Goal: Communication & Community: Share content

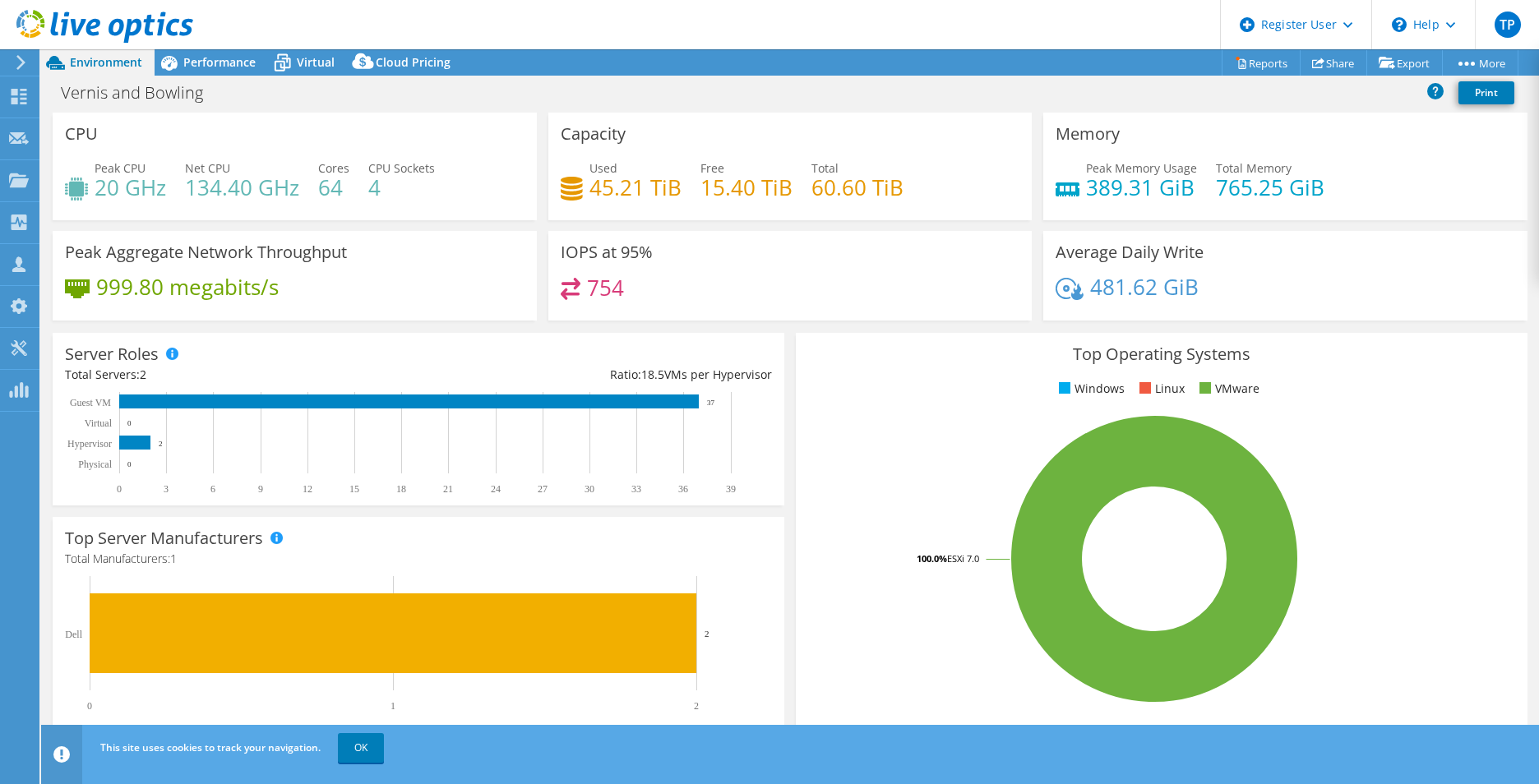
click at [16, 66] on icon at bounding box center [21, 62] width 13 height 15
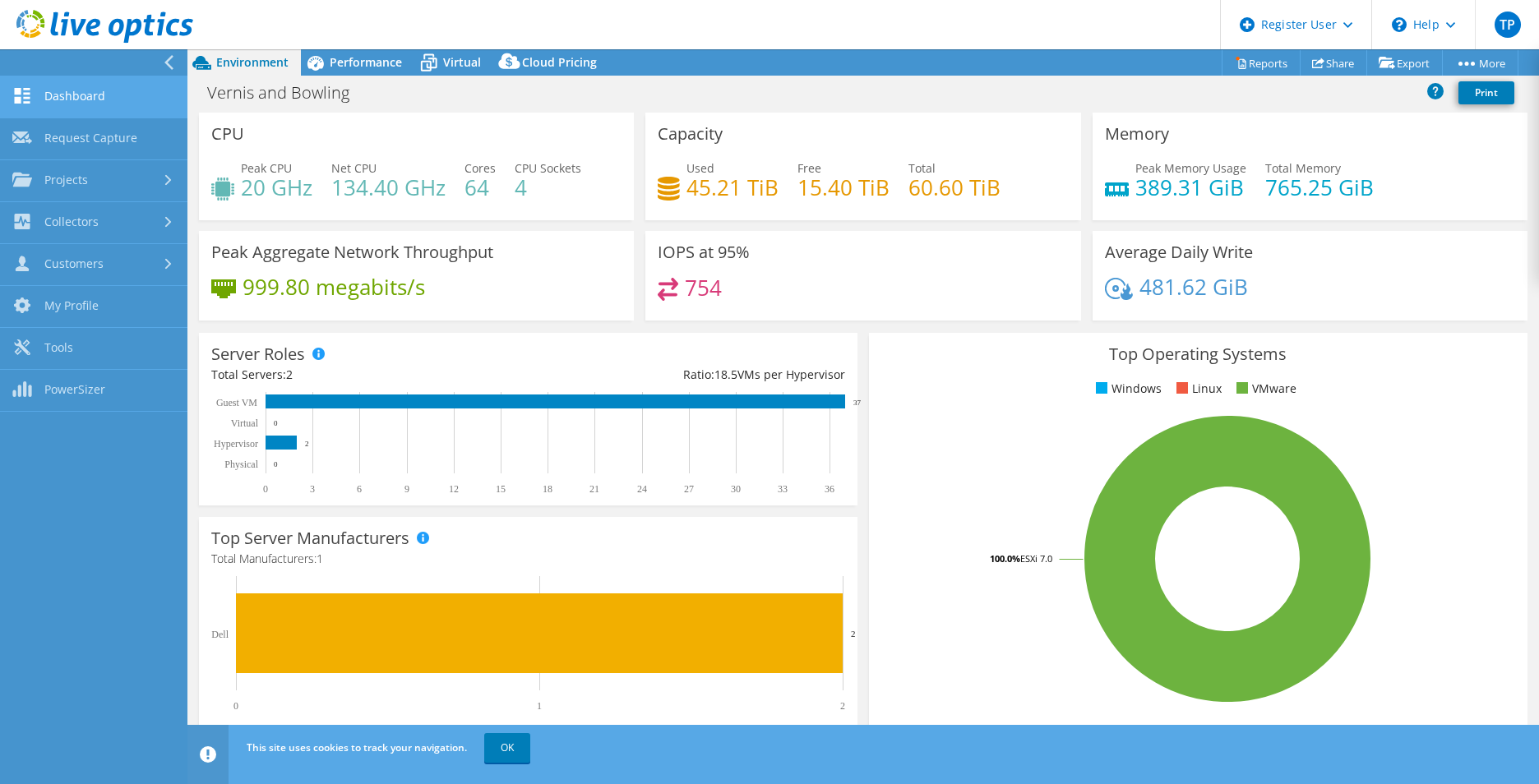
click at [53, 92] on link "Dashboard" at bounding box center [94, 98] width 187 height 42
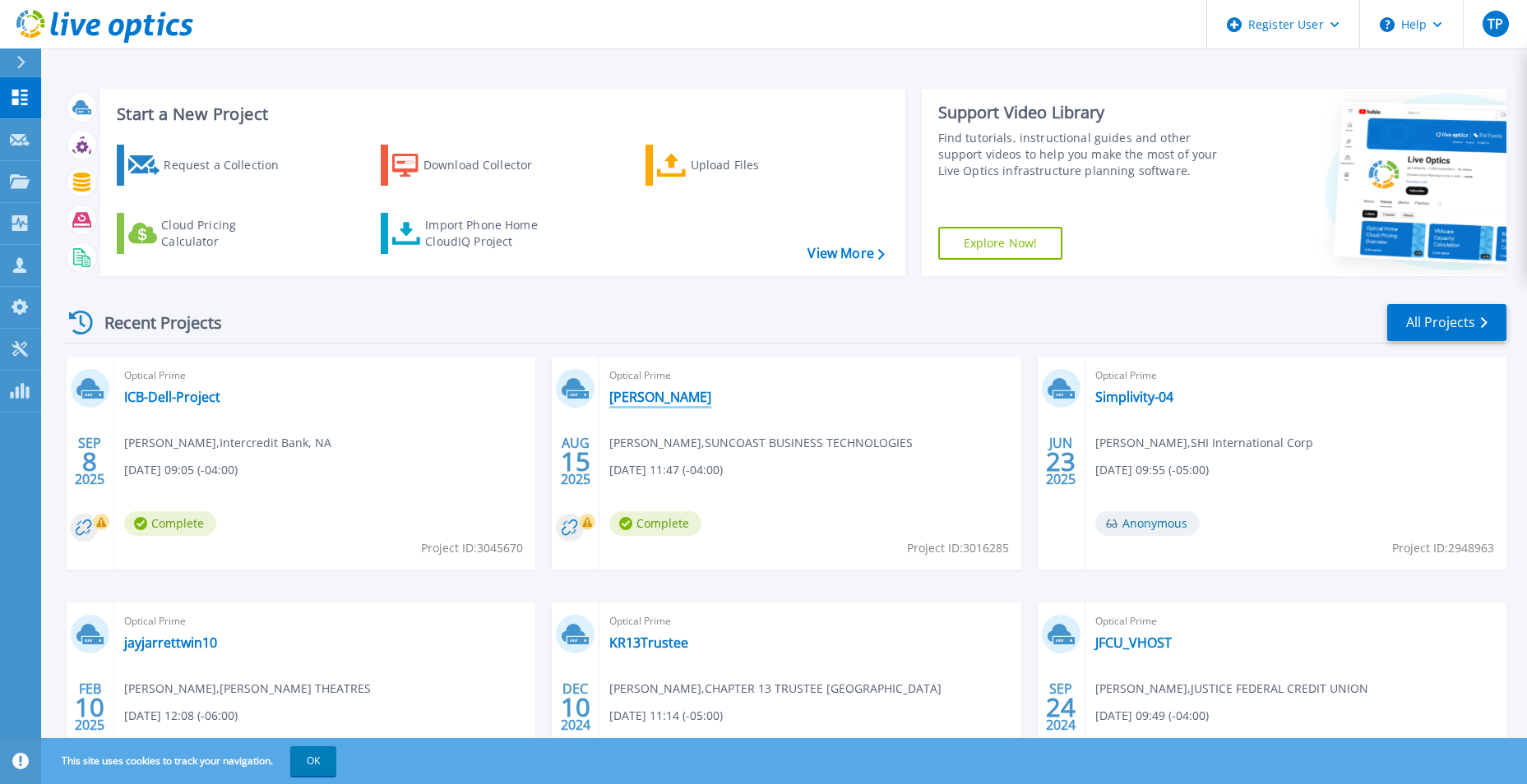
click at [645, 394] on link "[PERSON_NAME]" at bounding box center [660, 396] width 102 height 17
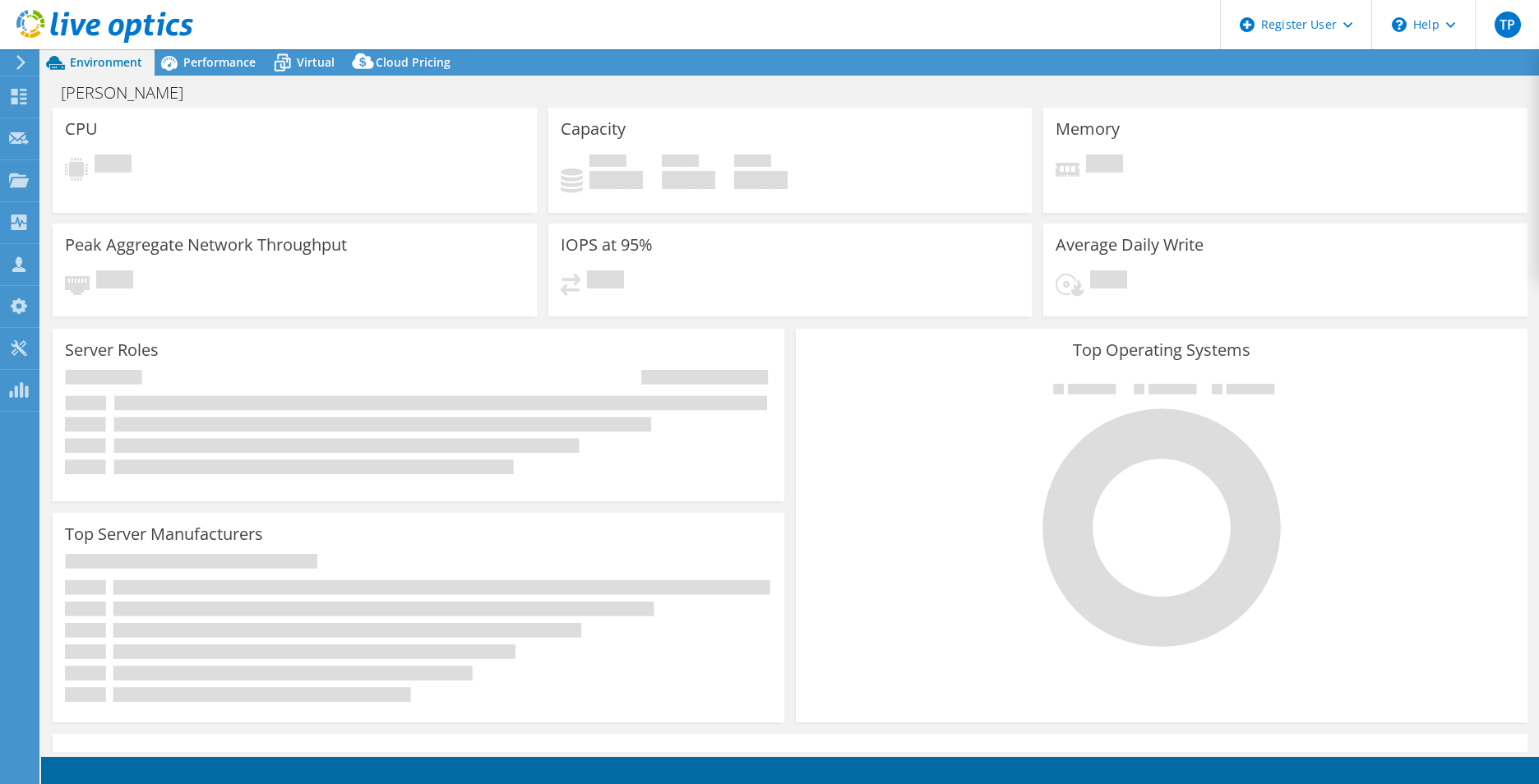
select select "USD"
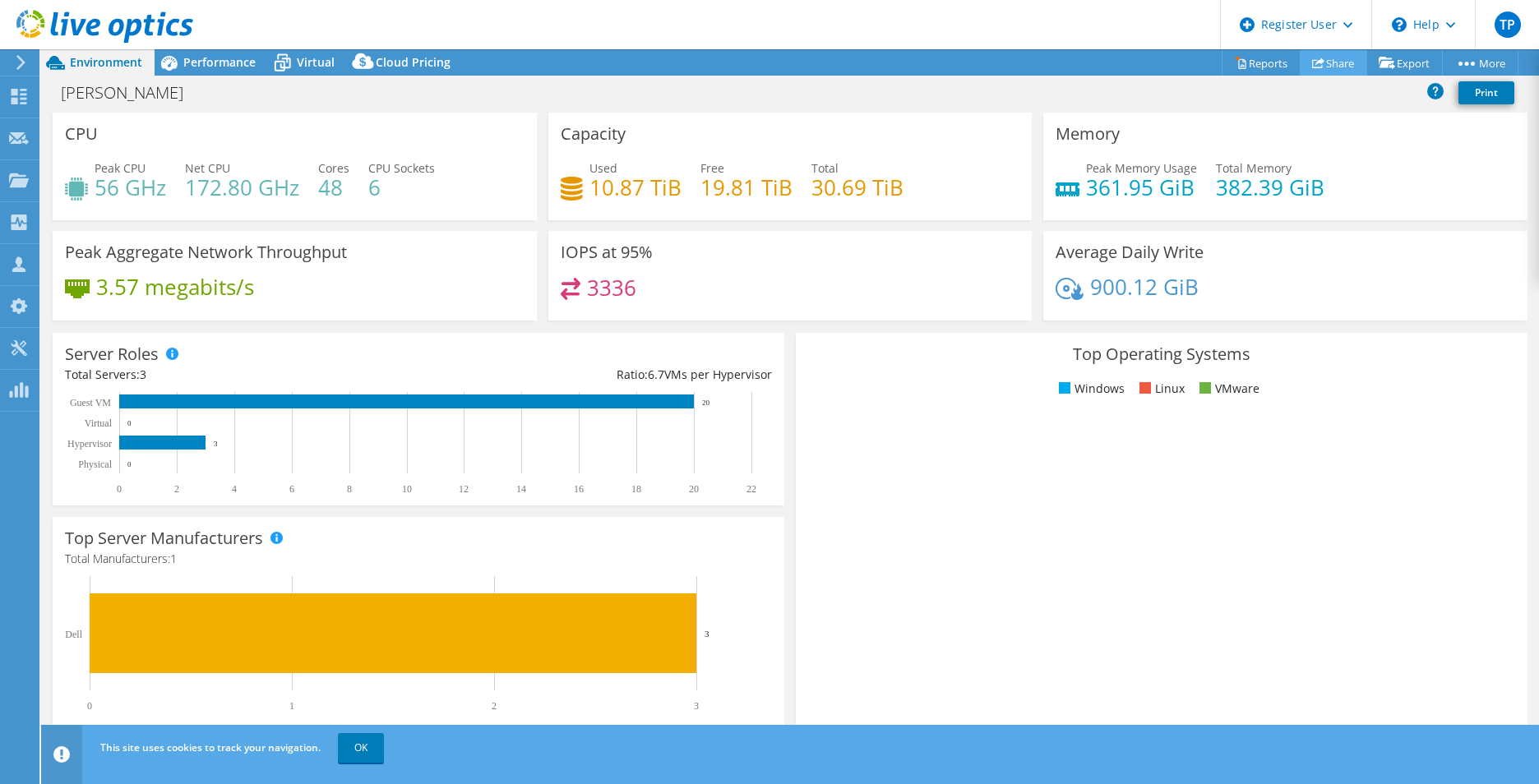
click at [1312, 67] on use at bounding box center [1318, 62] width 13 height 11
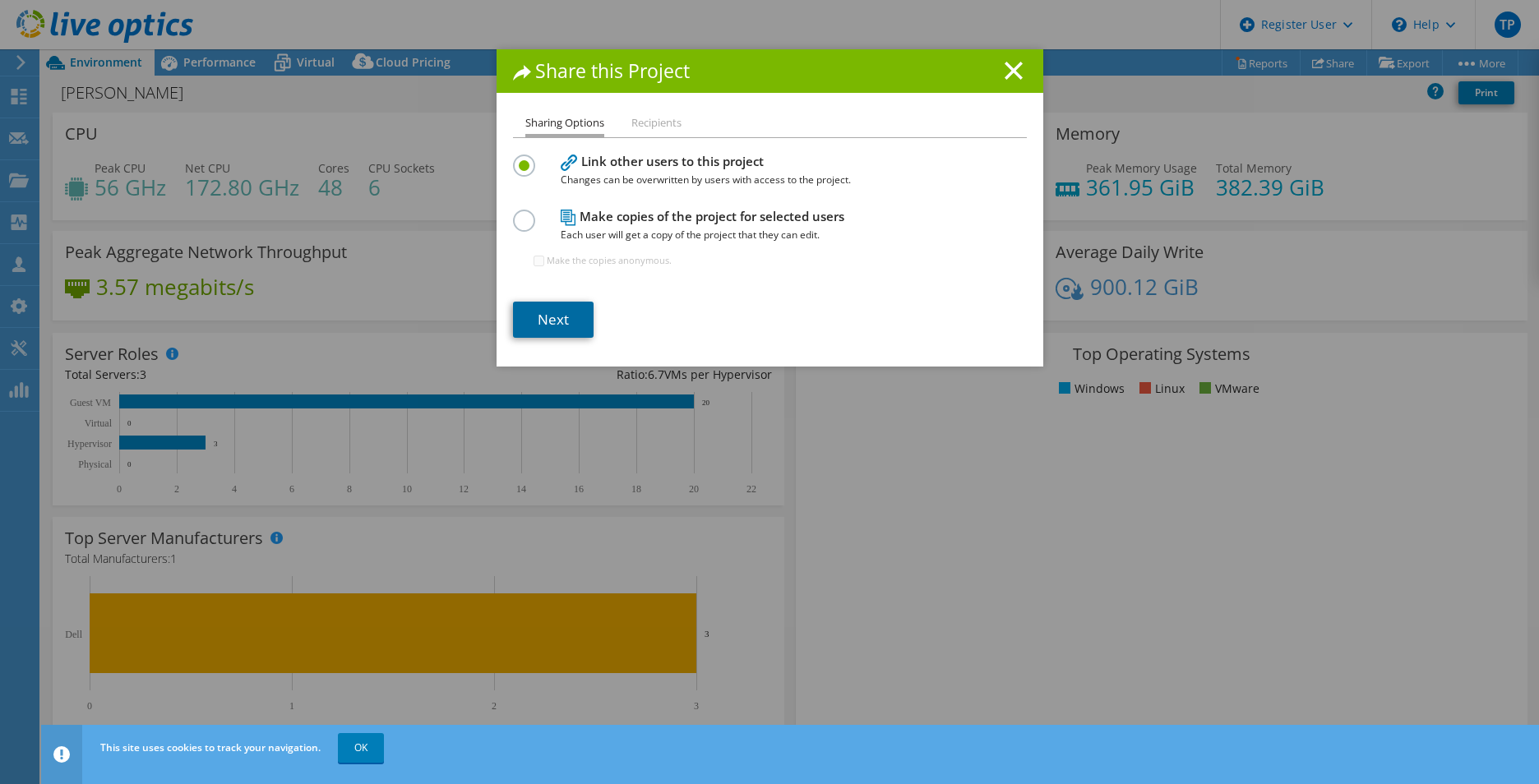
click at [562, 321] on link "Next" at bounding box center [553, 320] width 81 height 36
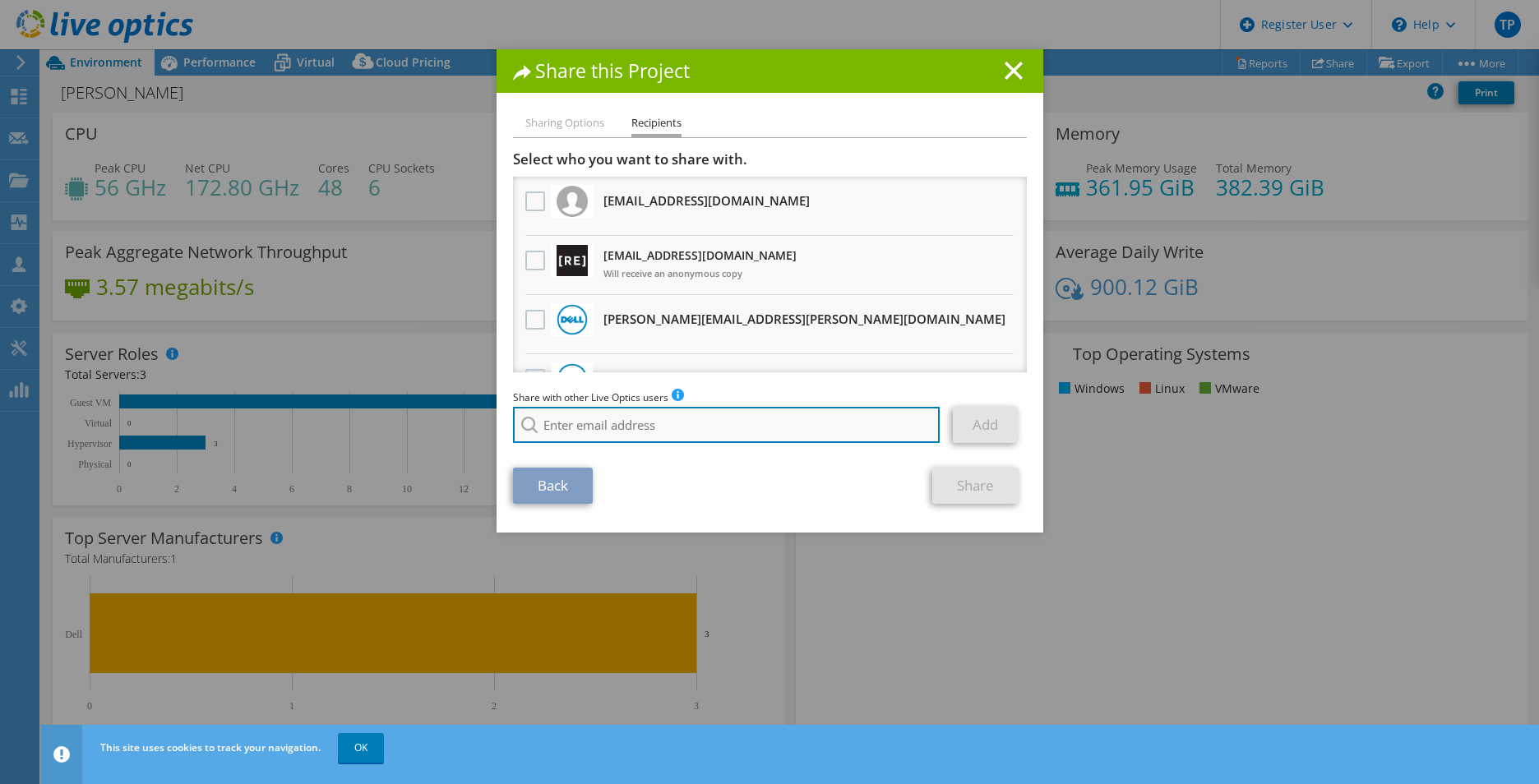
click at [599, 435] on input "search" at bounding box center [726, 425] width 427 height 36
type input "b"
type input "Jack.Browne@Dell.com"
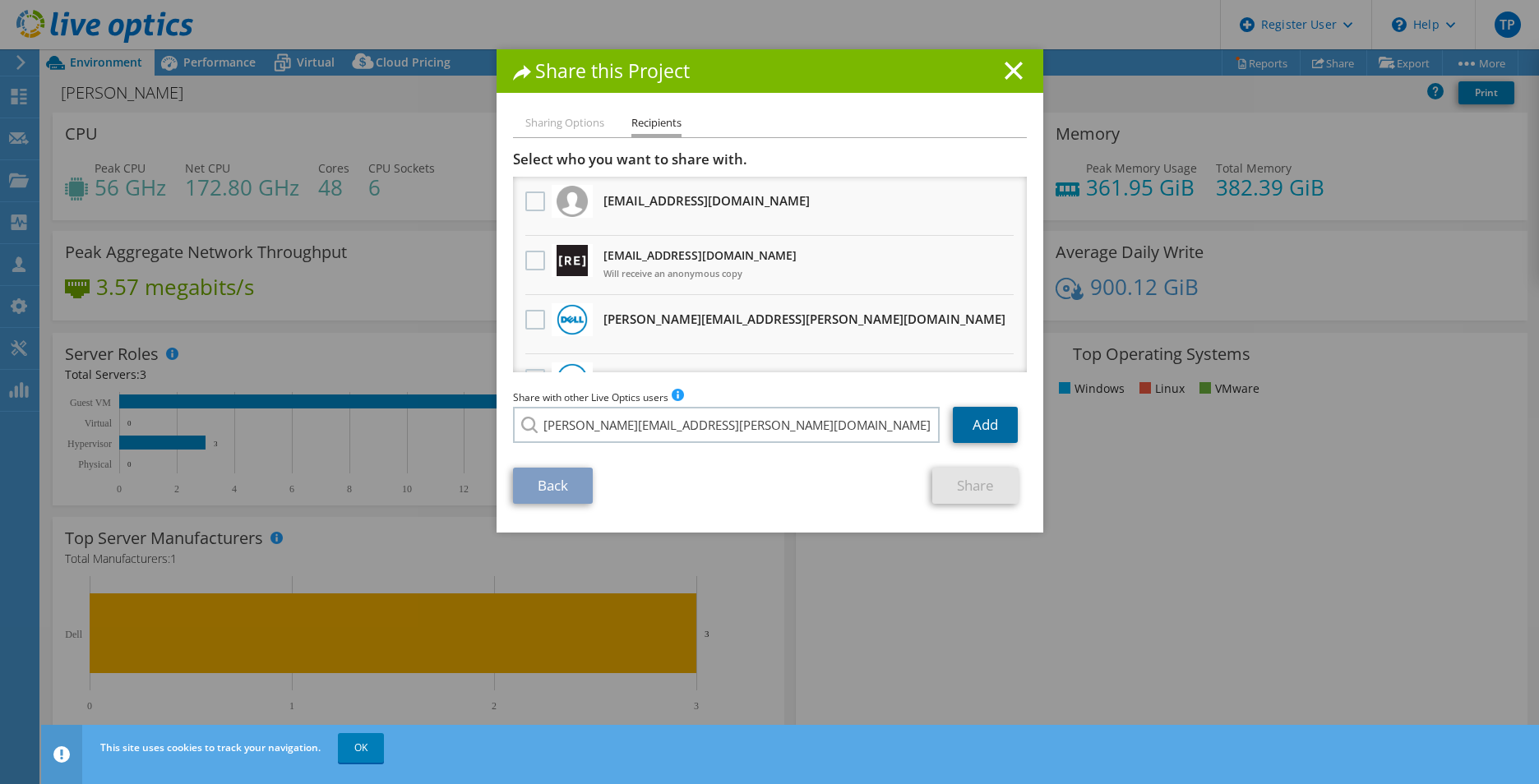
click at [993, 441] on link "Add" at bounding box center [986, 425] width 65 height 36
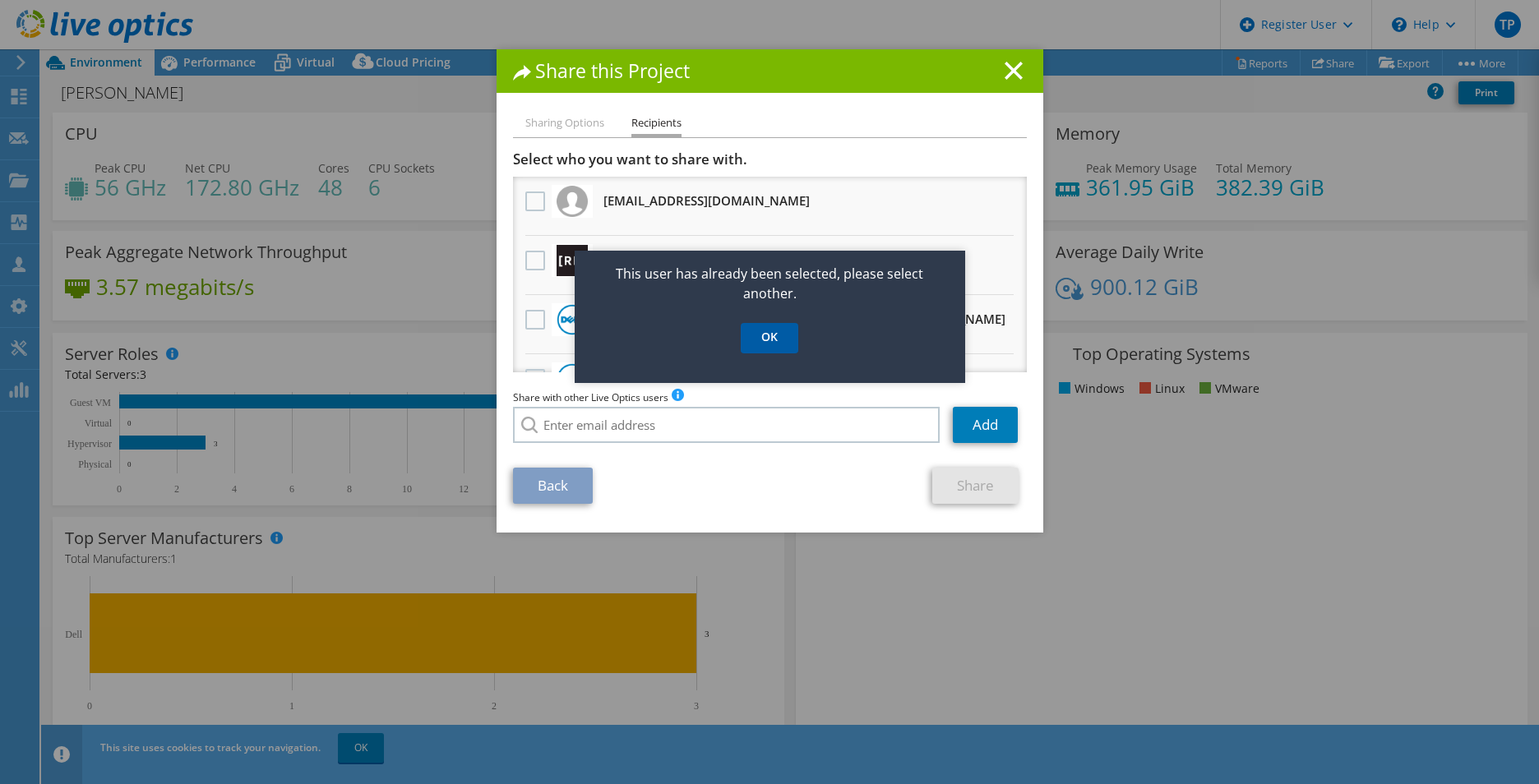
click at [777, 338] on link "OK" at bounding box center [770, 338] width 57 height 31
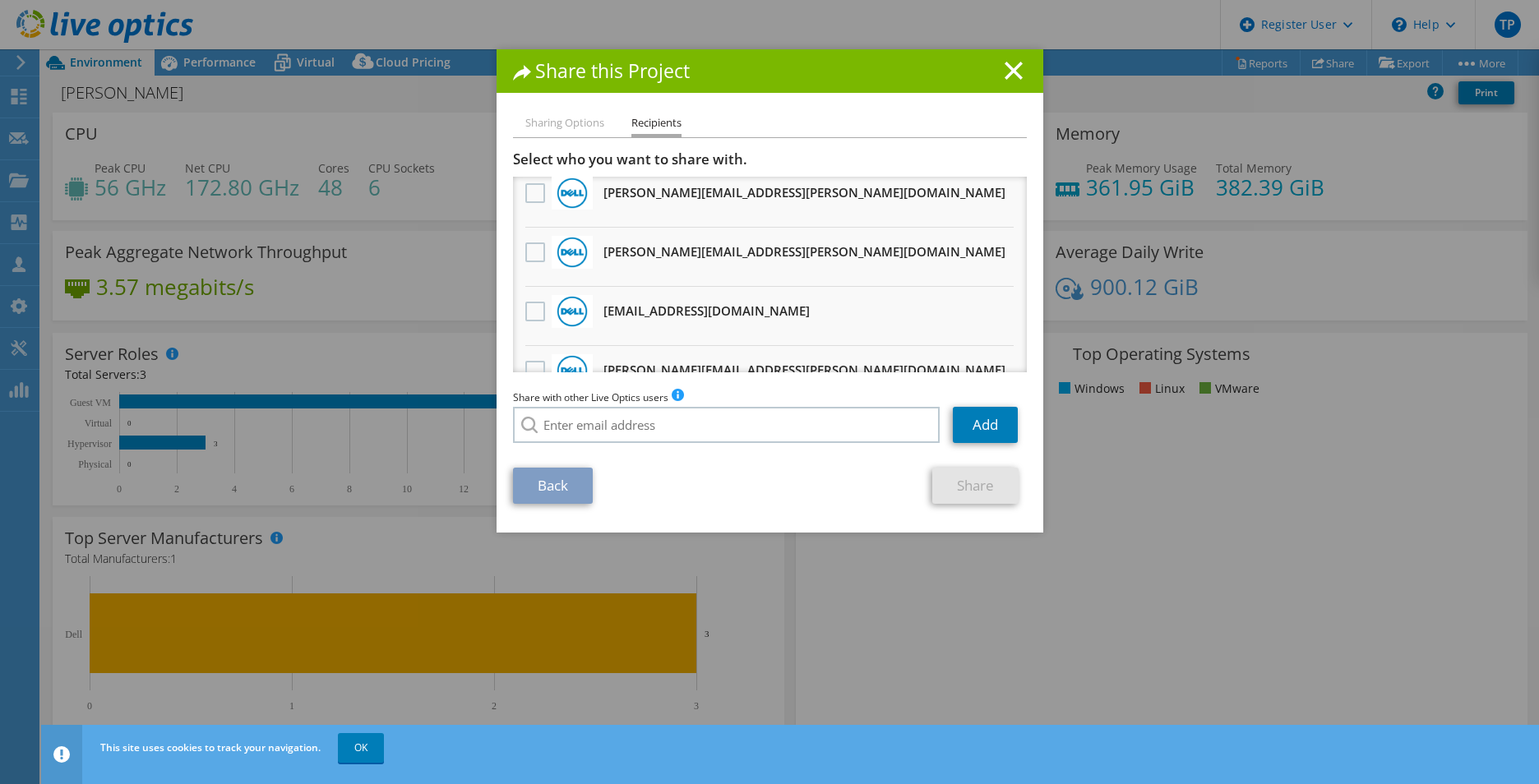
scroll to position [988, 0]
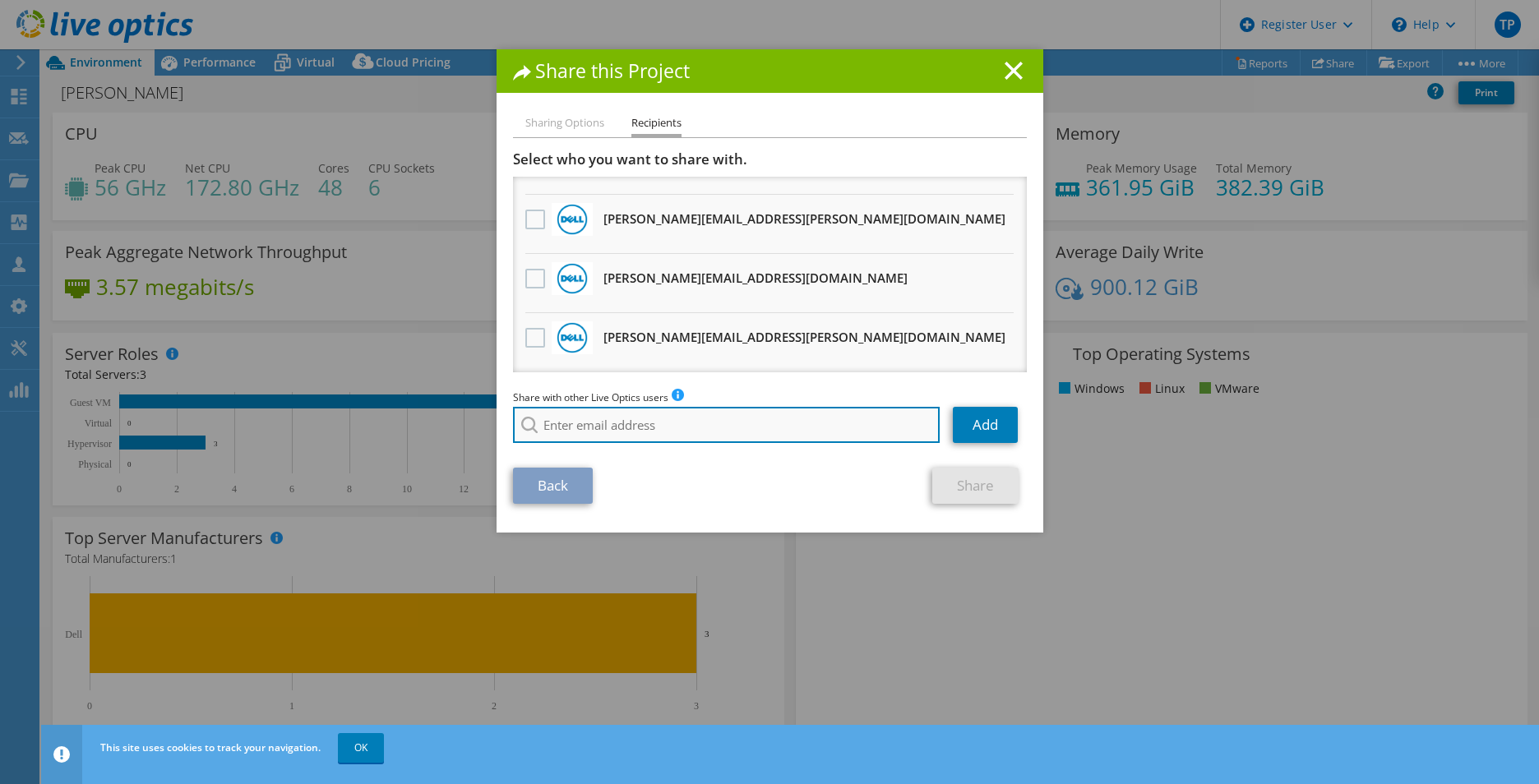
click at [628, 436] on input "search" at bounding box center [726, 425] width 427 height 36
type input "c"
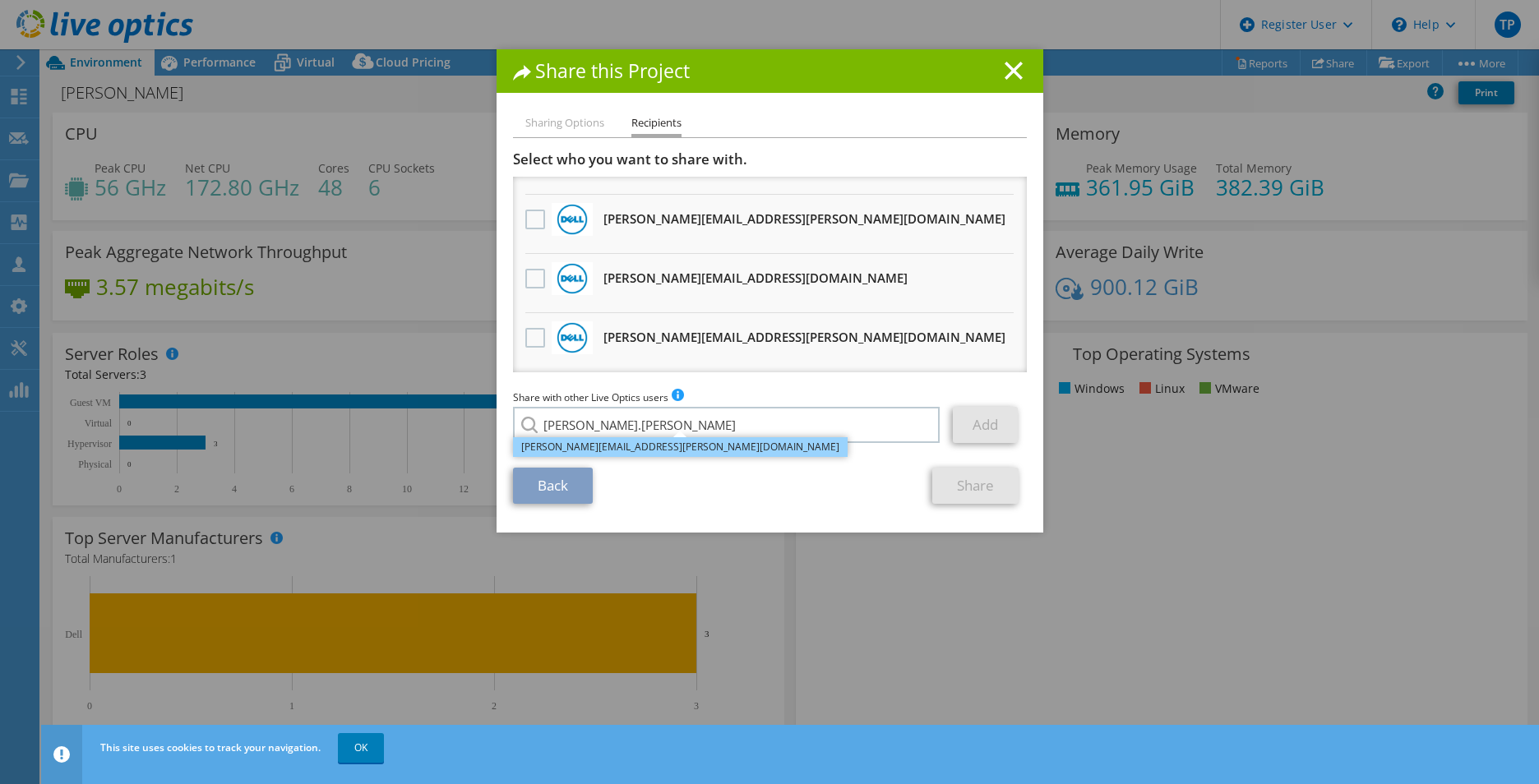
click at [603, 448] on li "Veronica.Connly@dell.com" at bounding box center [680, 447] width 334 height 20
type input "Veronica.Connly@dell.com"
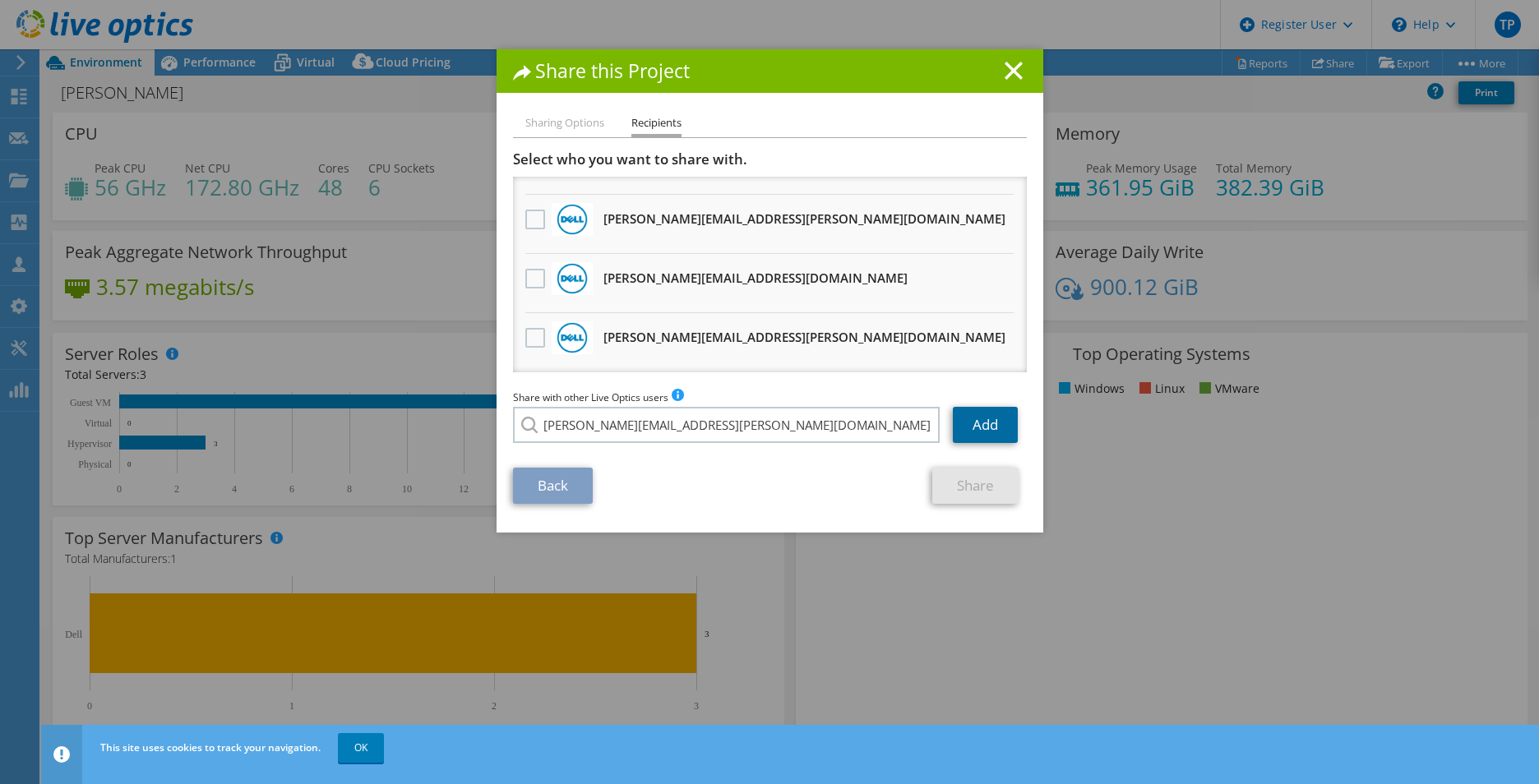
click at [981, 430] on link "Add" at bounding box center [986, 425] width 65 height 36
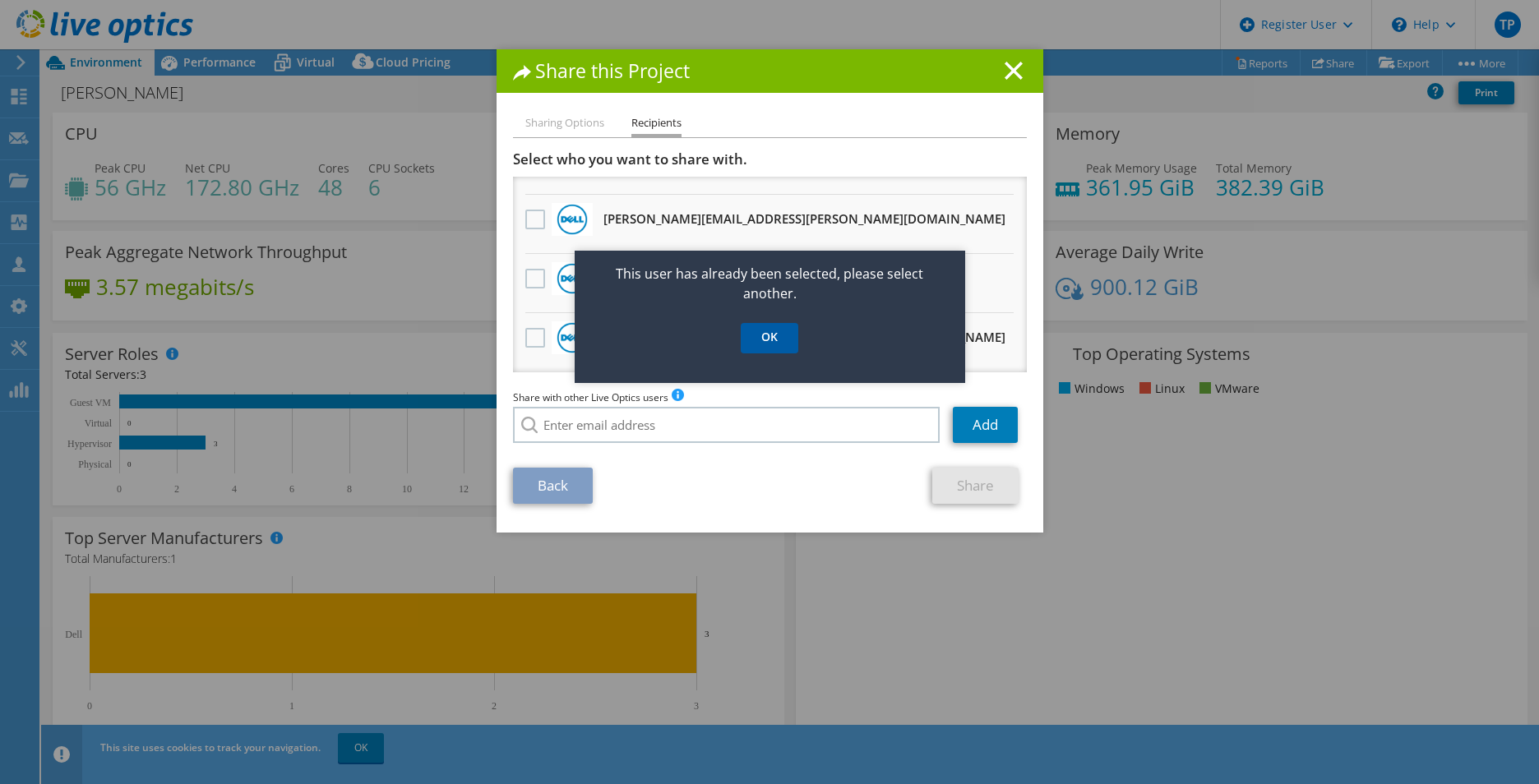
click at [767, 343] on link "OK" at bounding box center [770, 338] width 57 height 31
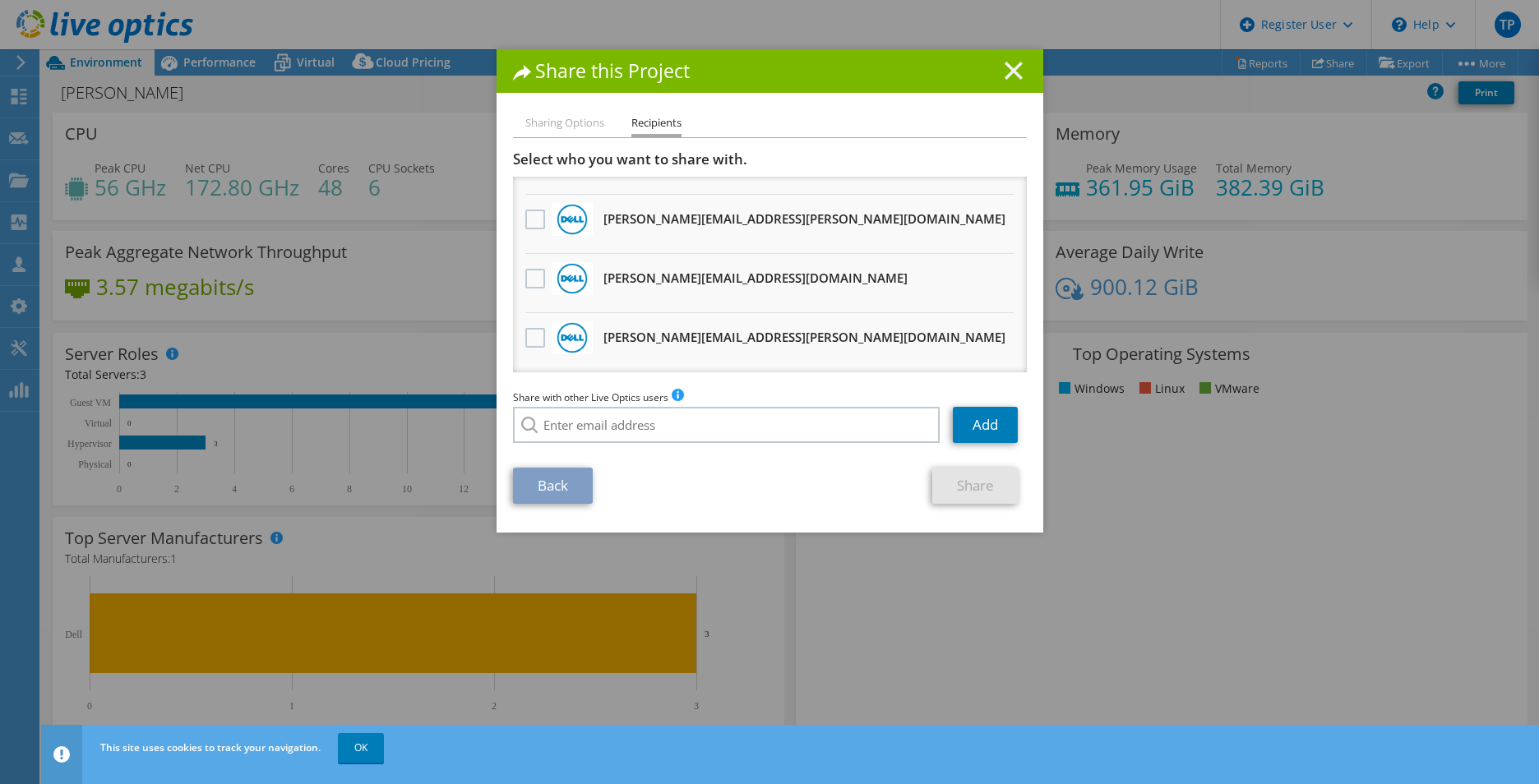
click at [1005, 67] on line at bounding box center [1013, 70] width 17 height 17
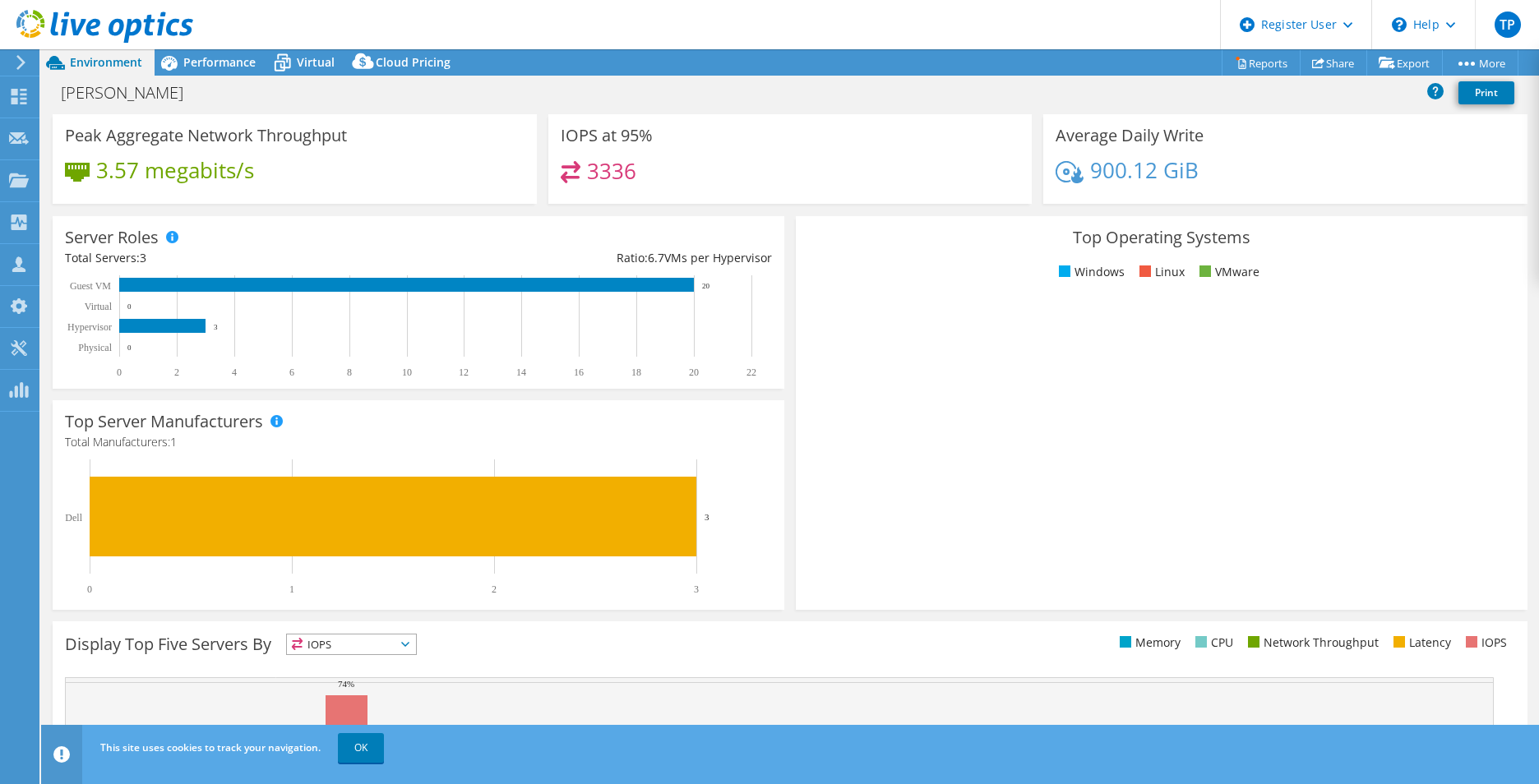
scroll to position [314, 0]
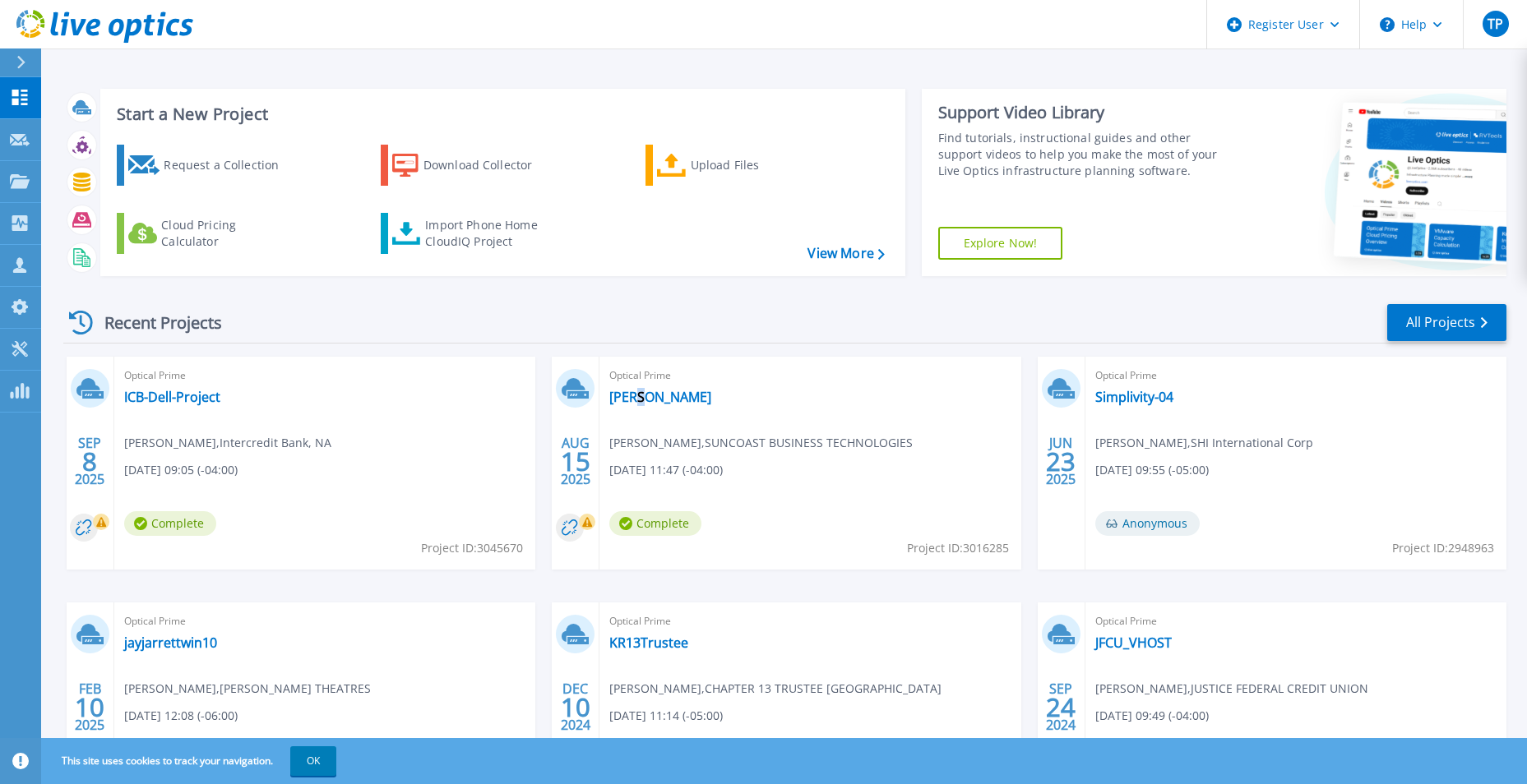
click at [639, 407] on div "Optical Prime Wilson Kevin Baylor , SUNCOAST BUSINESS TECHNOLOGIES 08/15/2025, …" at bounding box center [810, 463] width 421 height 213
drag, startPoint x: 639, startPoint y: 407, endPoint x: 639, endPoint y: 397, distance: 10.0
click at [639, 397] on link "[PERSON_NAME]" at bounding box center [660, 396] width 102 height 17
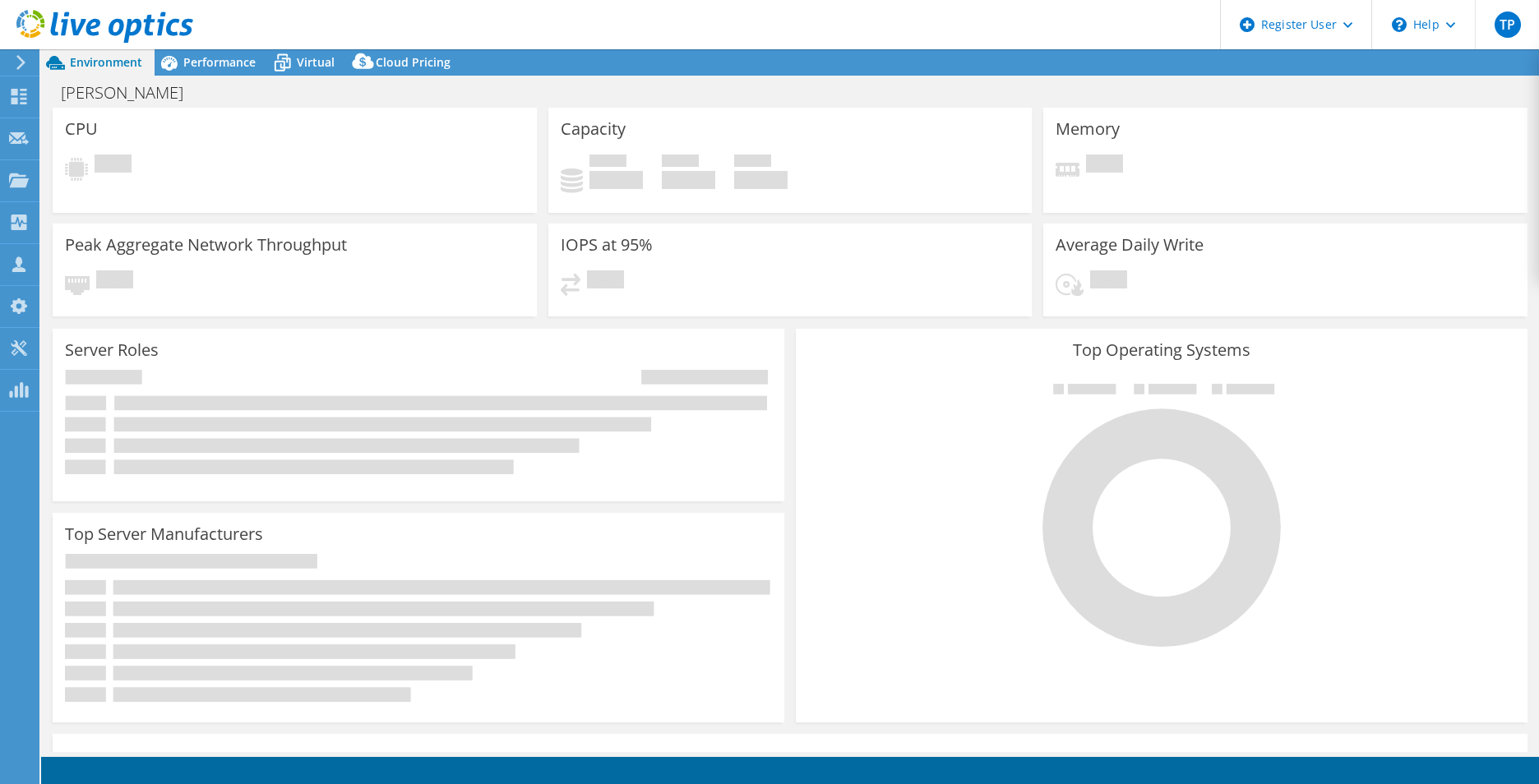
select select "USD"
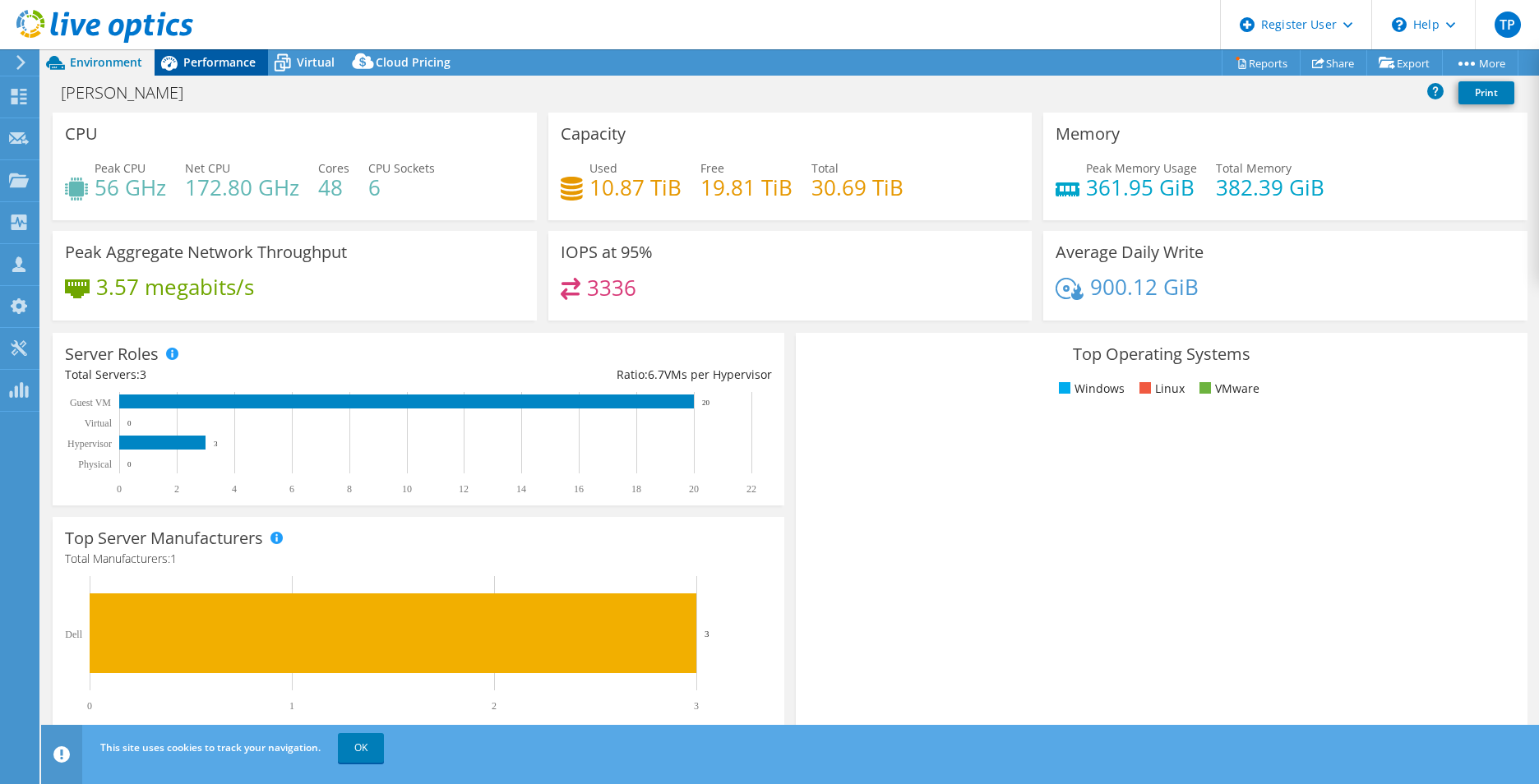
click at [240, 71] on div "Performance" at bounding box center [211, 62] width 113 height 27
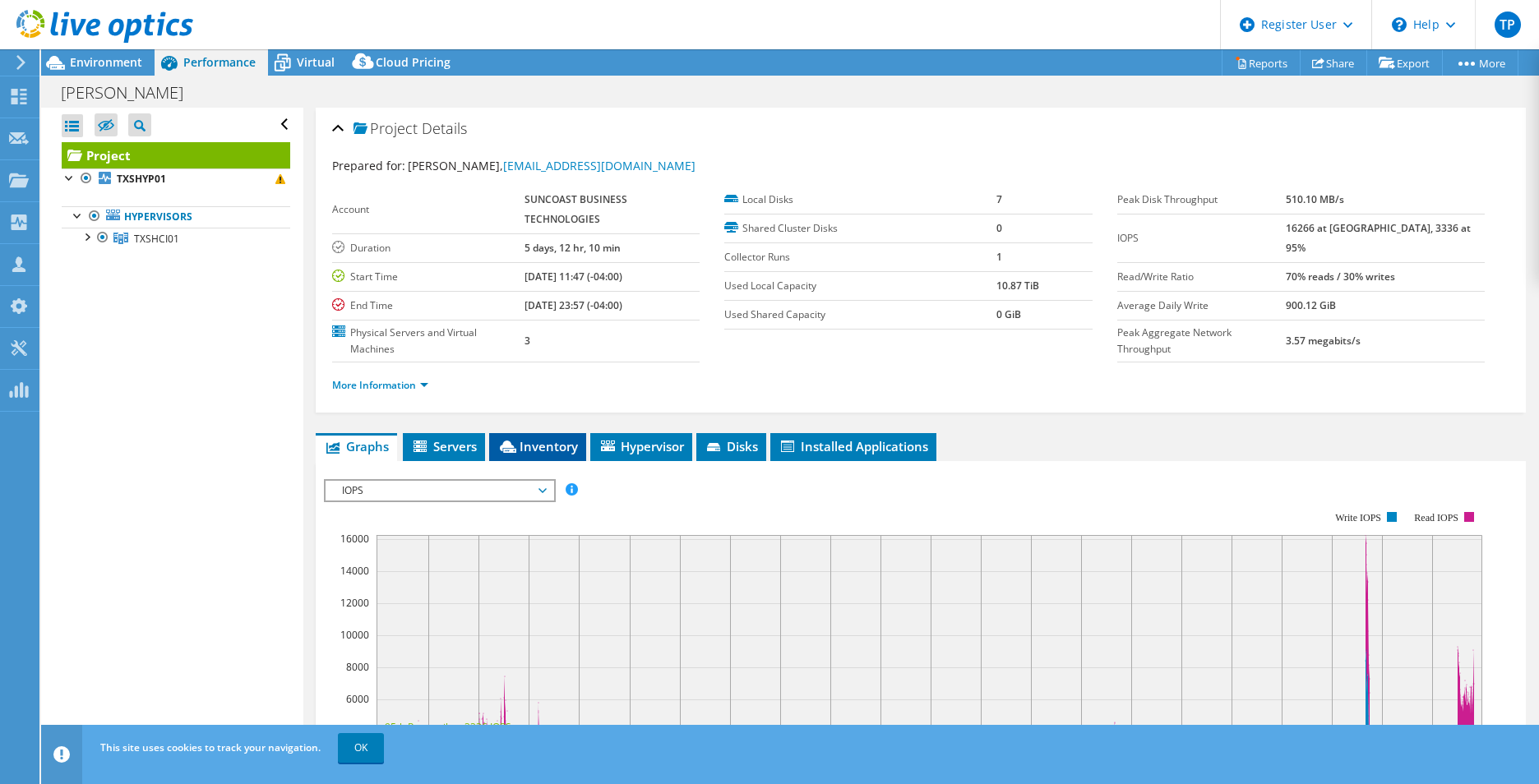
click at [541, 453] on span "Inventory" at bounding box center [538, 446] width 81 height 17
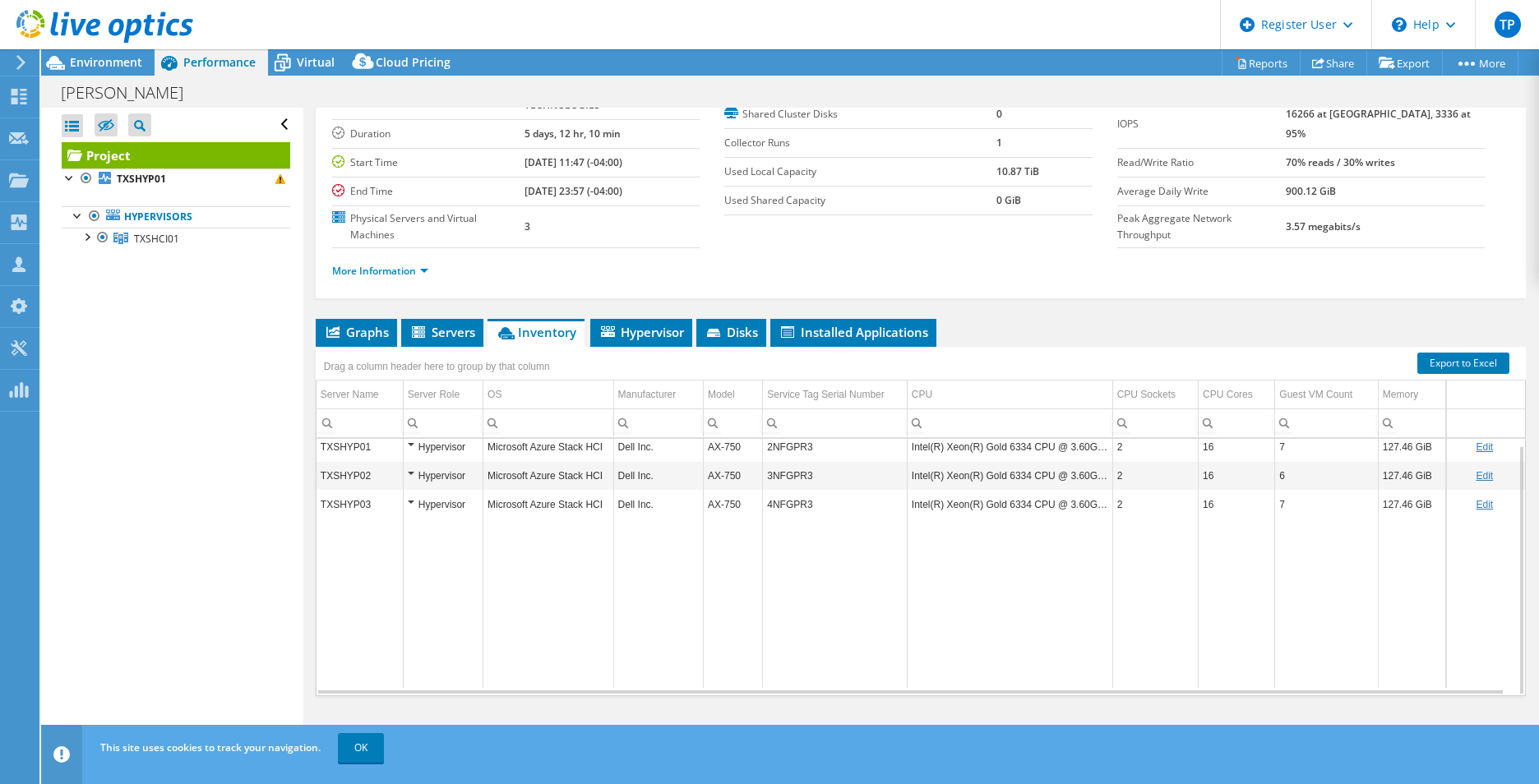
scroll to position [121, 0]
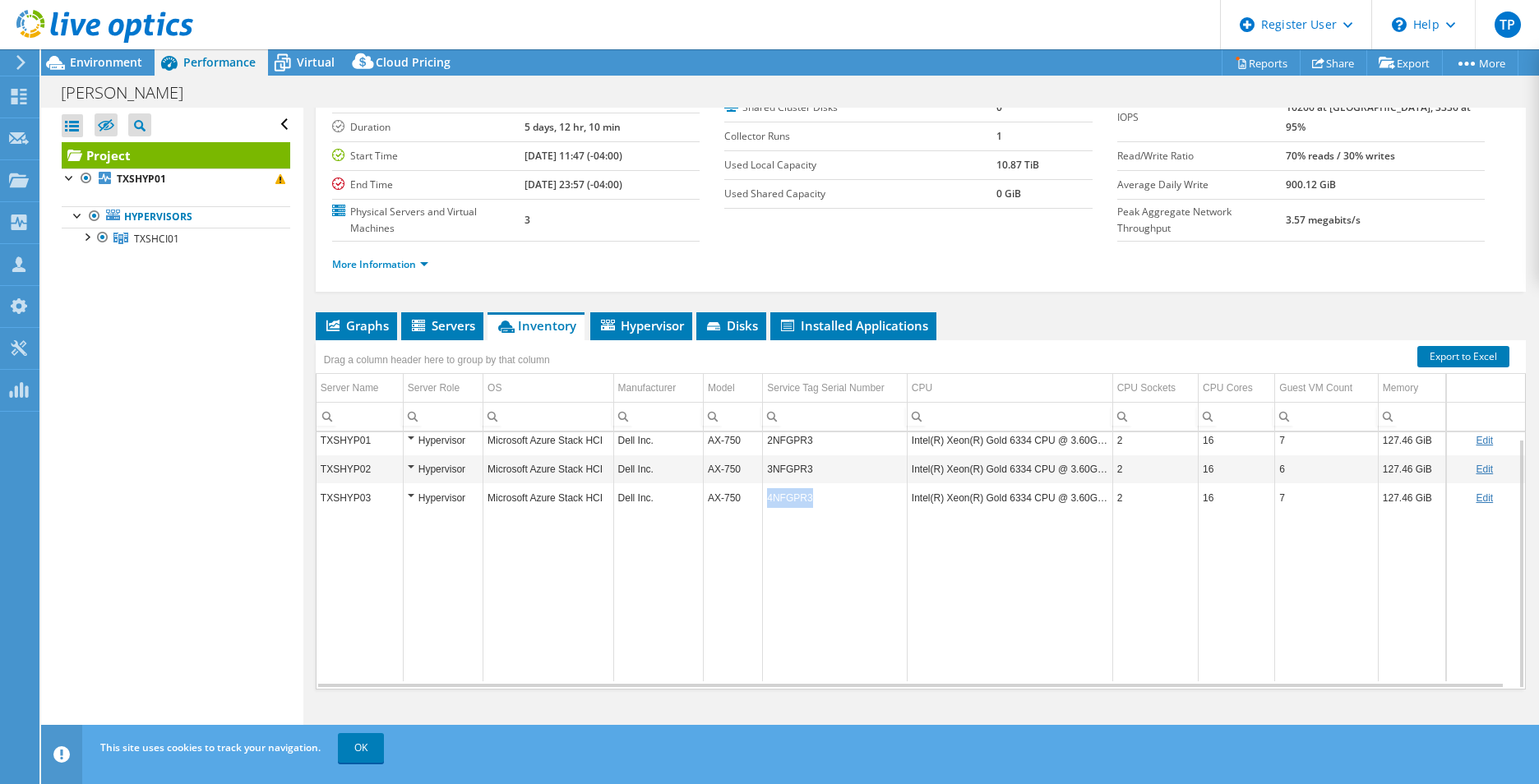
drag, startPoint x: 823, startPoint y: 503, endPoint x: 766, endPoint y: 496, distance: 57.4
click at [766, 496] on td "4NFGPR3" at bounding box center [836, 497] width 145 height 29
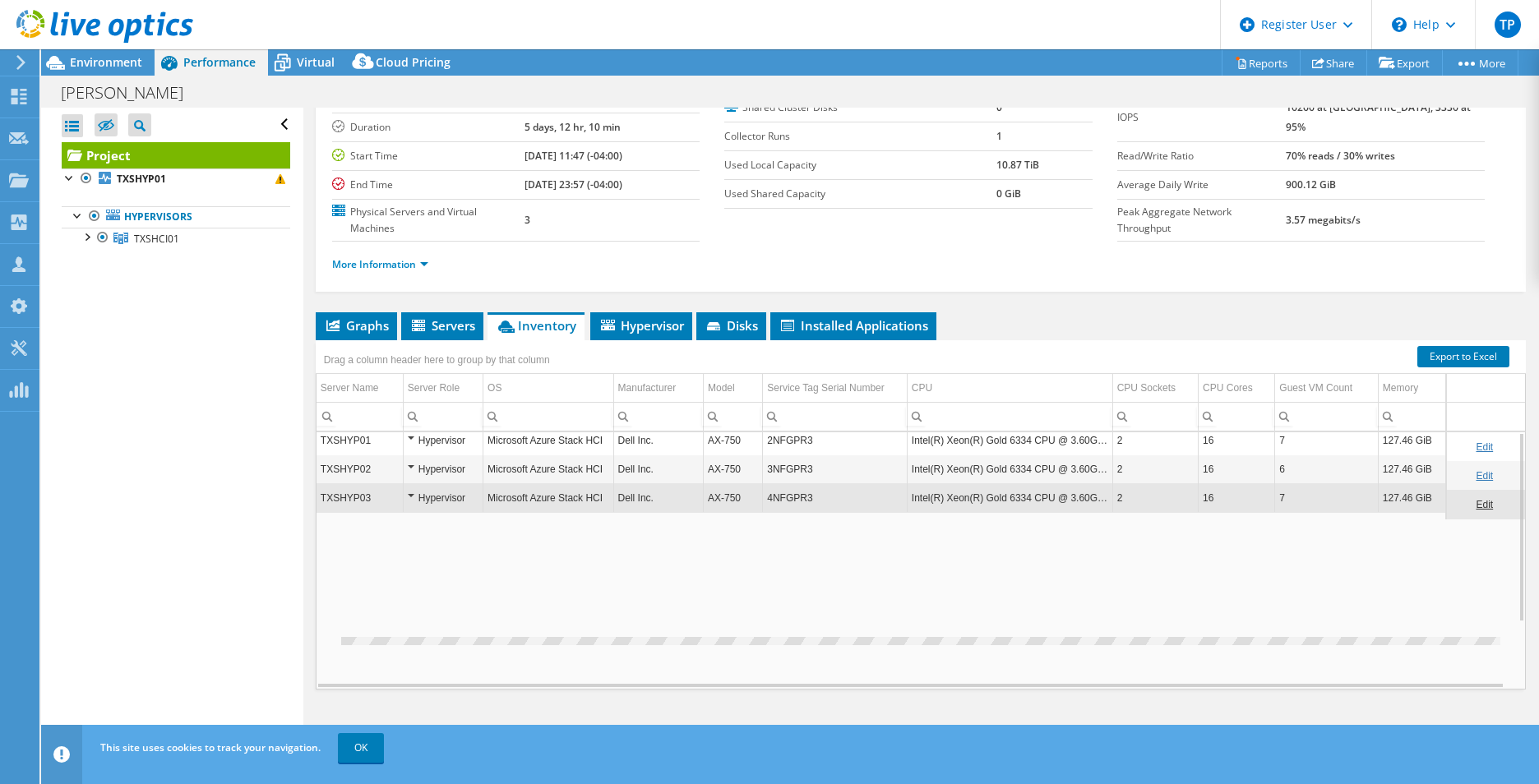
scroll to position [0, 0]
copy td "4NFGPR3"
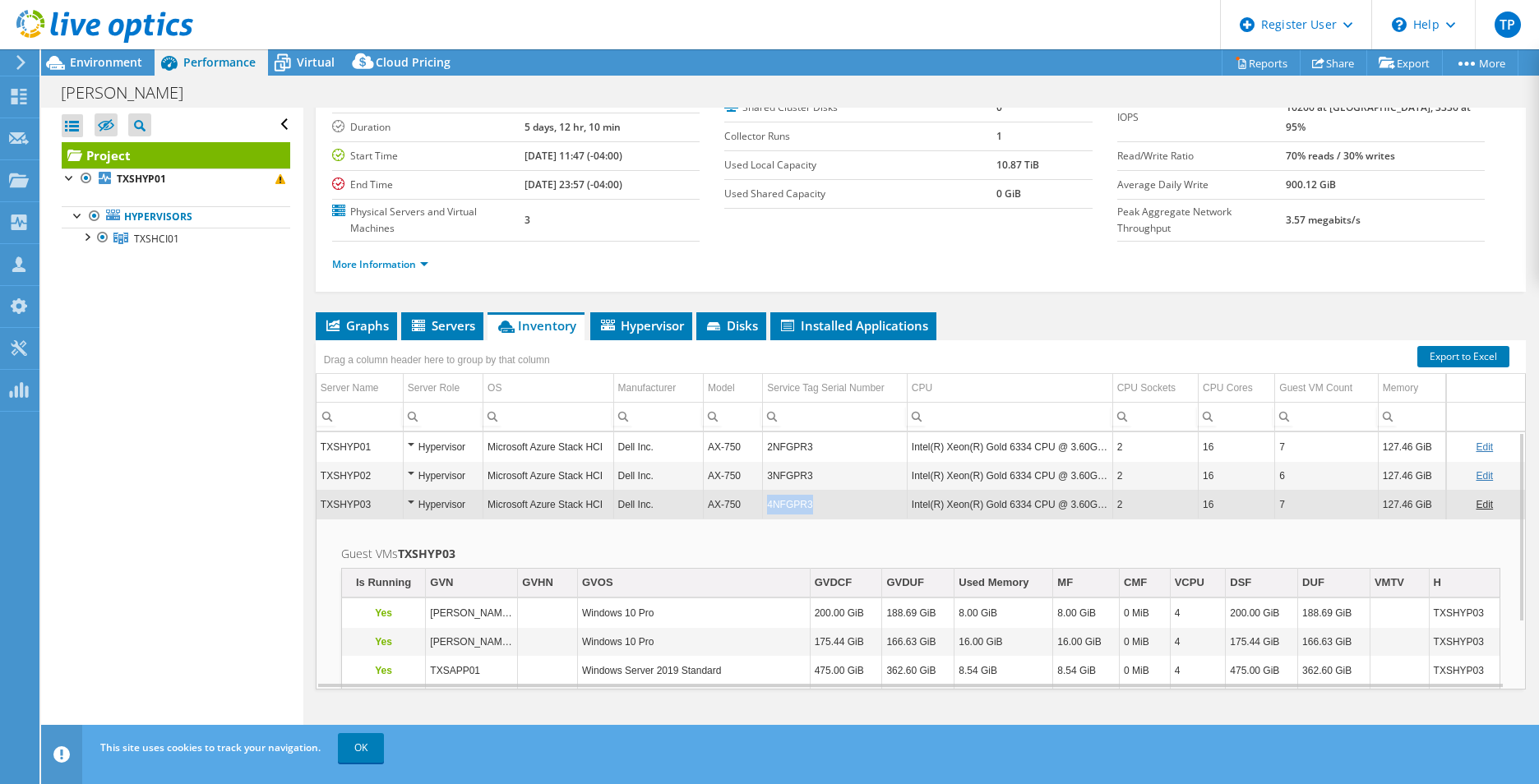
drag, startPoint x: 808, startPoint y: 510, endPoint x: 755, endPoint y: 511, distance: 53.0
click at [755, 511] on tr "TXSHYP03 Hypervisor Microsoft Azure Stack HCI Dell Inc. AX-750 4NFGPR3 Intel(R)…" at bounding box center [920, 504] width 1209 height 29
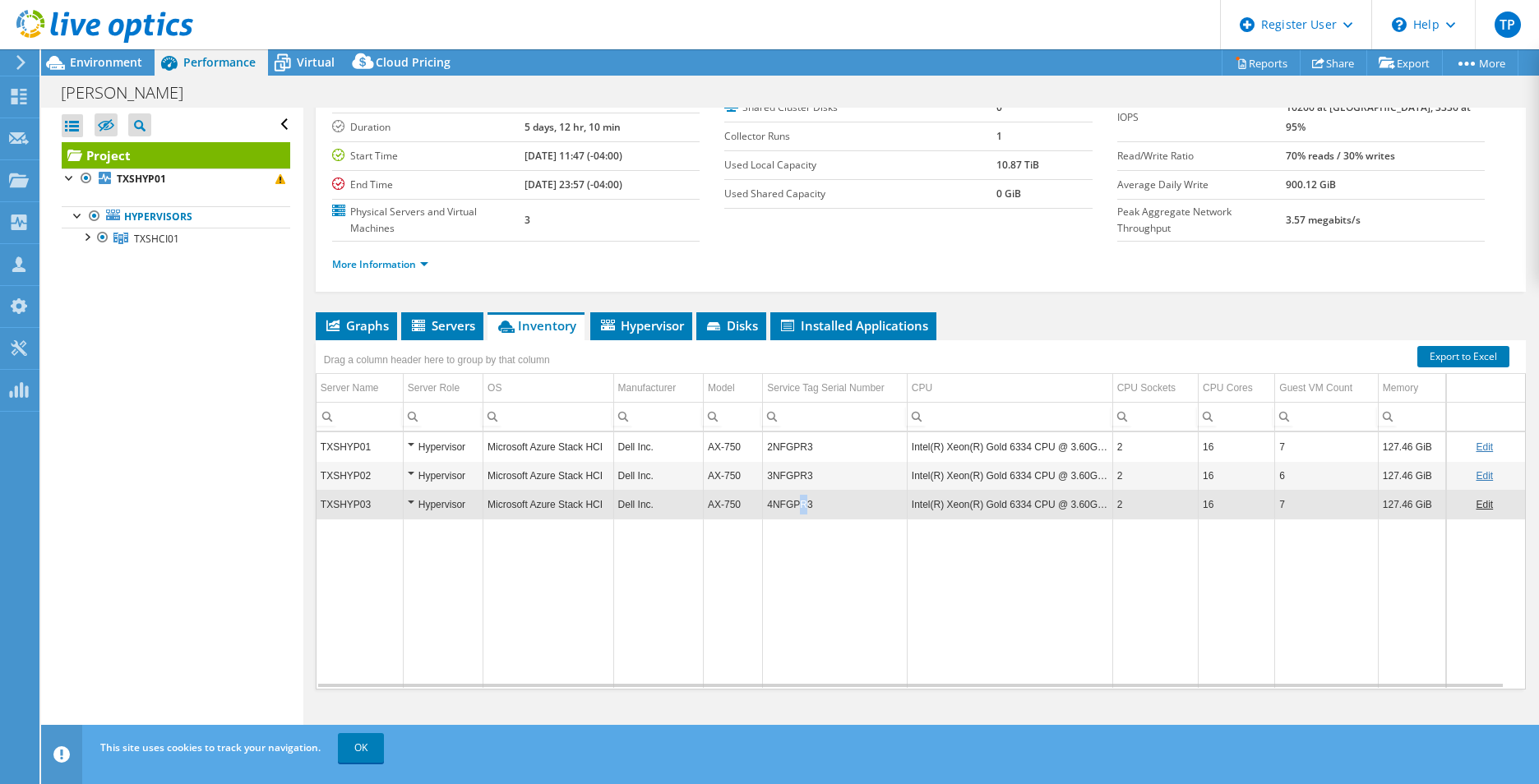
click at [798, 504] on td "4NFGPR3" at bounding box center [836, 504] width 145 height 29
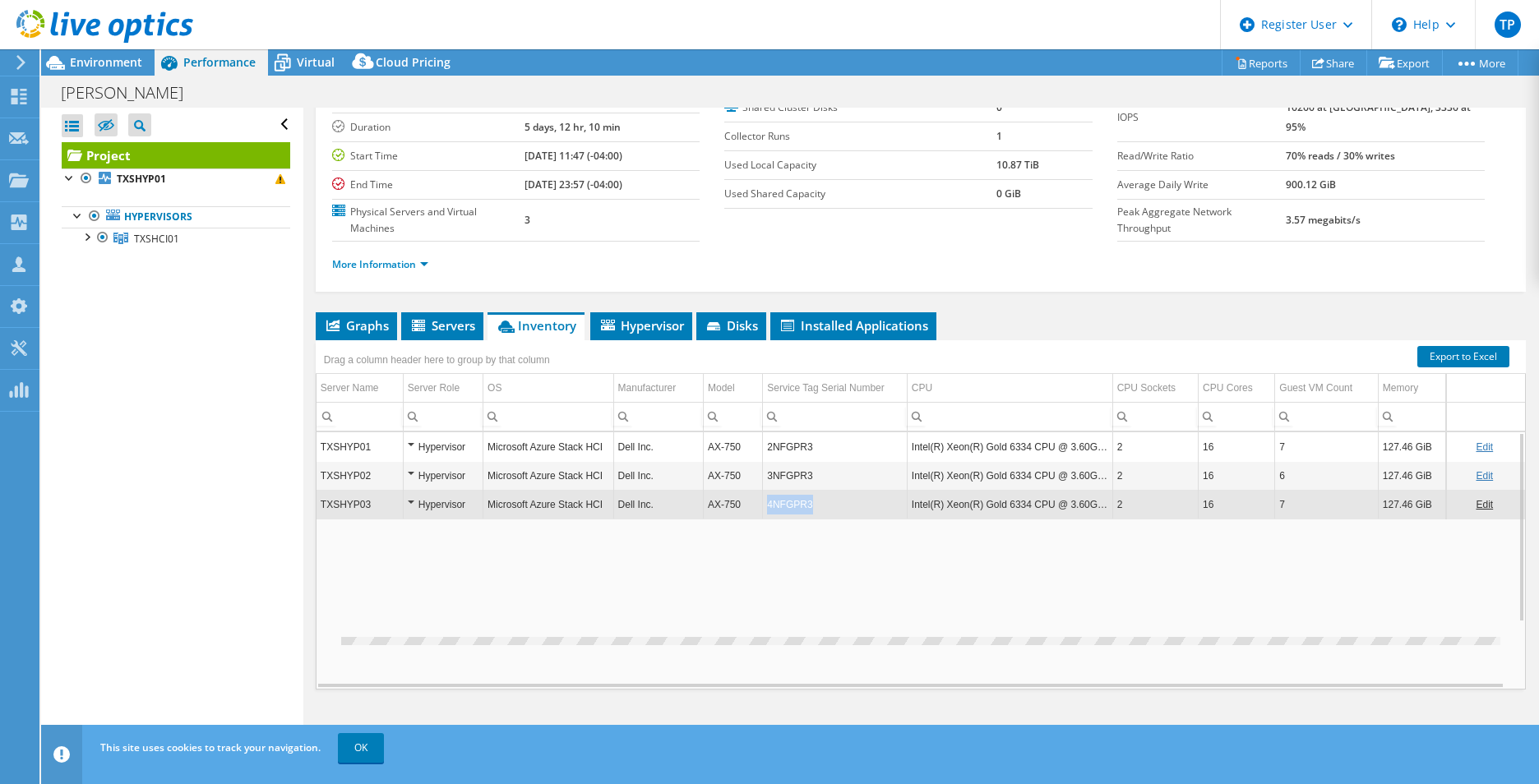
click at [798, 504] on td "4NFGPR3" at bounding box center [836, 504] width 145 height 29
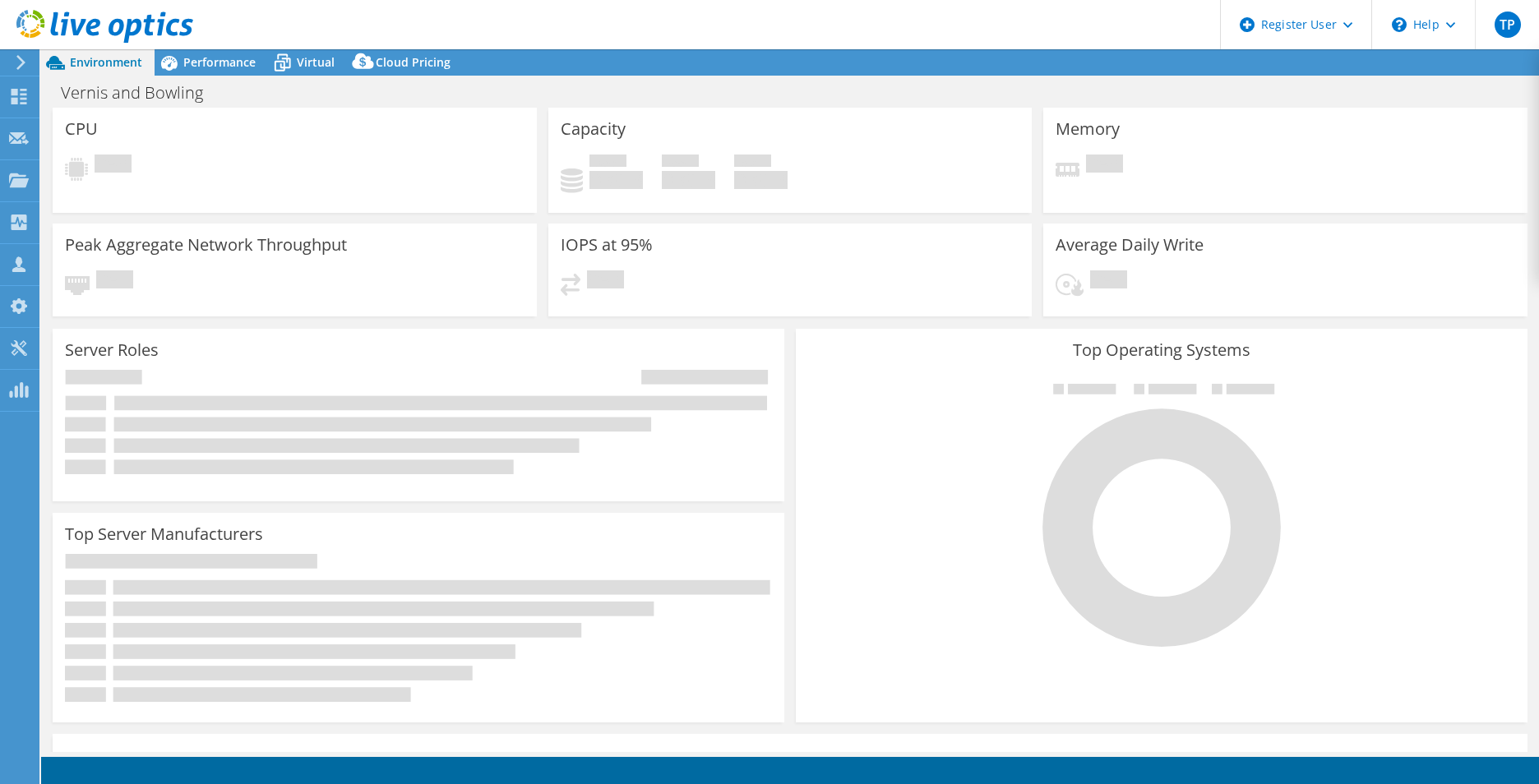
select select "USD"
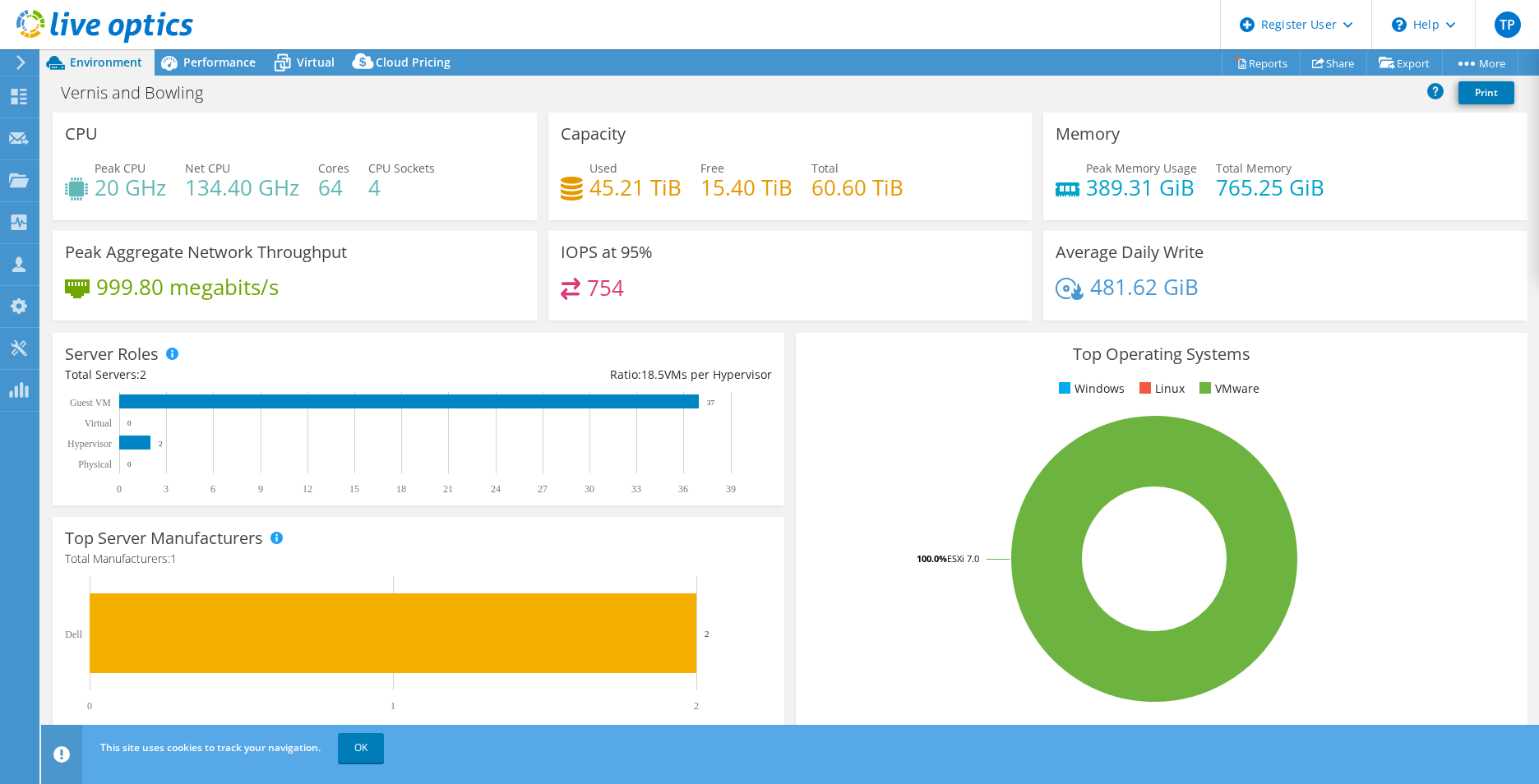
drag, startPoint x: 244, startPoint y: 54, endPoint x: 291, endPoint y: 79, distance: 53.2
click at [244, 55] on span "Performance" at bounding box center [219, 62] width 72 height 16
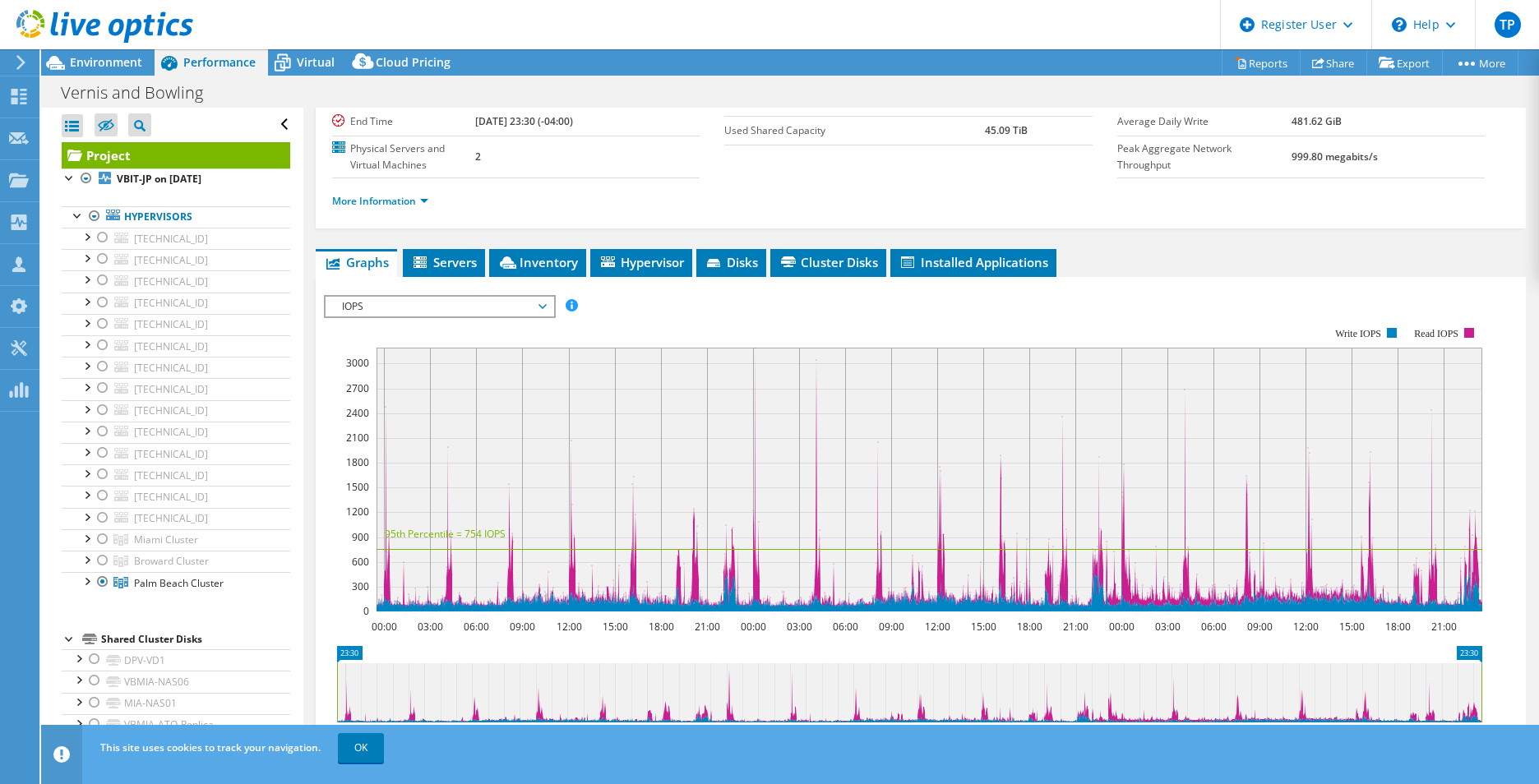
scroll to position [247, 0]
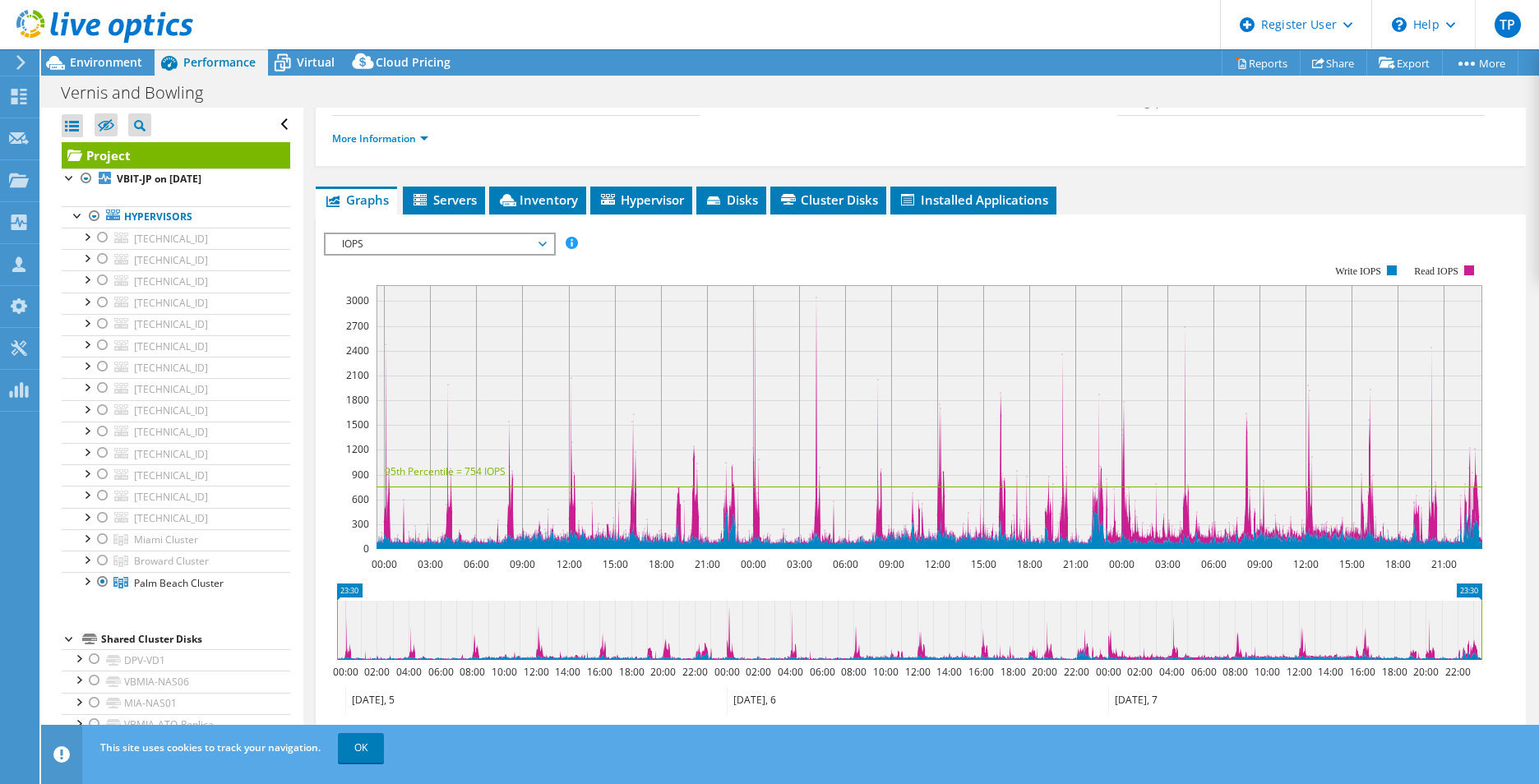
click at [546, 191] on span "Inventory" at bounding box center [538, 199] width 81 height 17
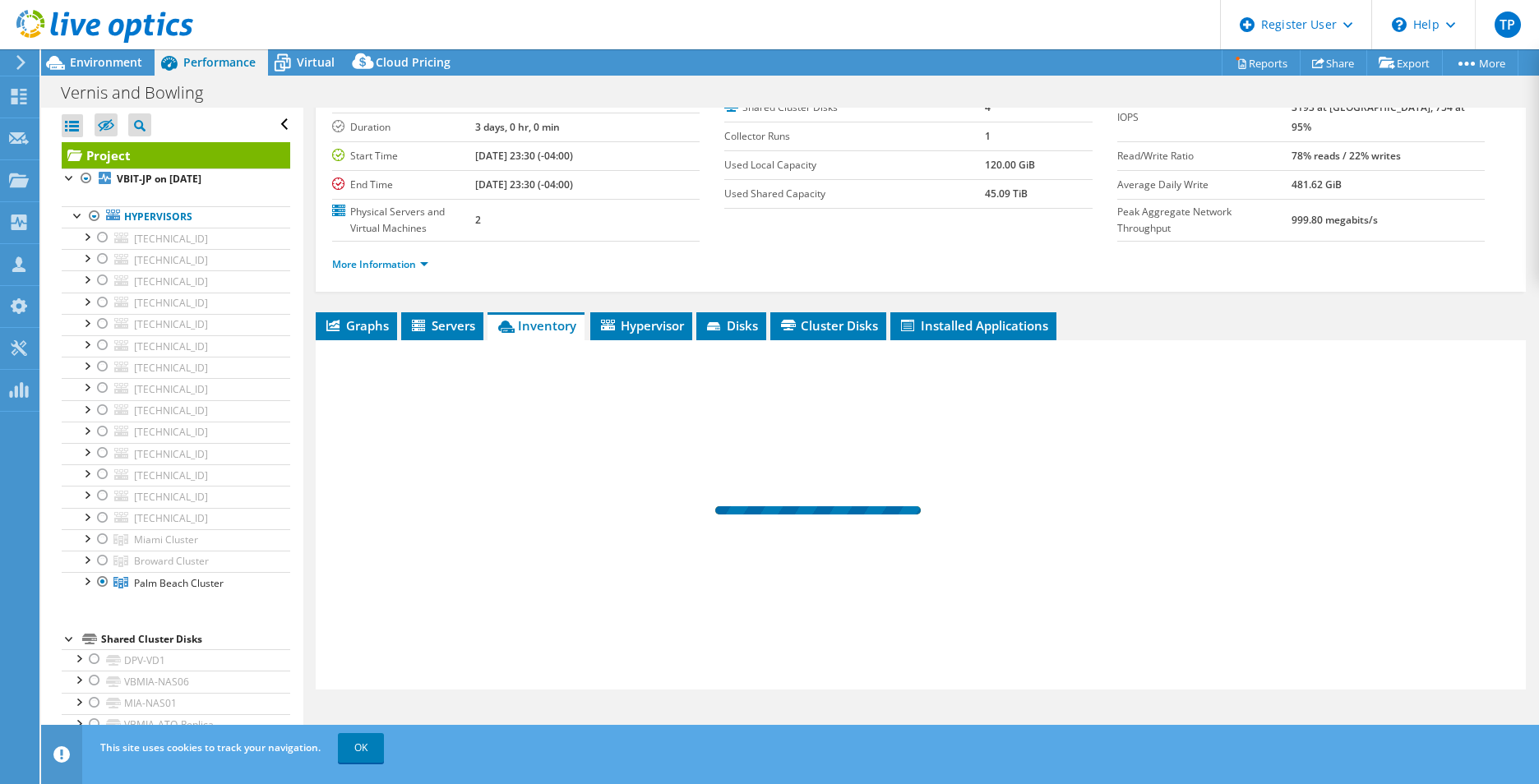
scroll to position [88, 0]
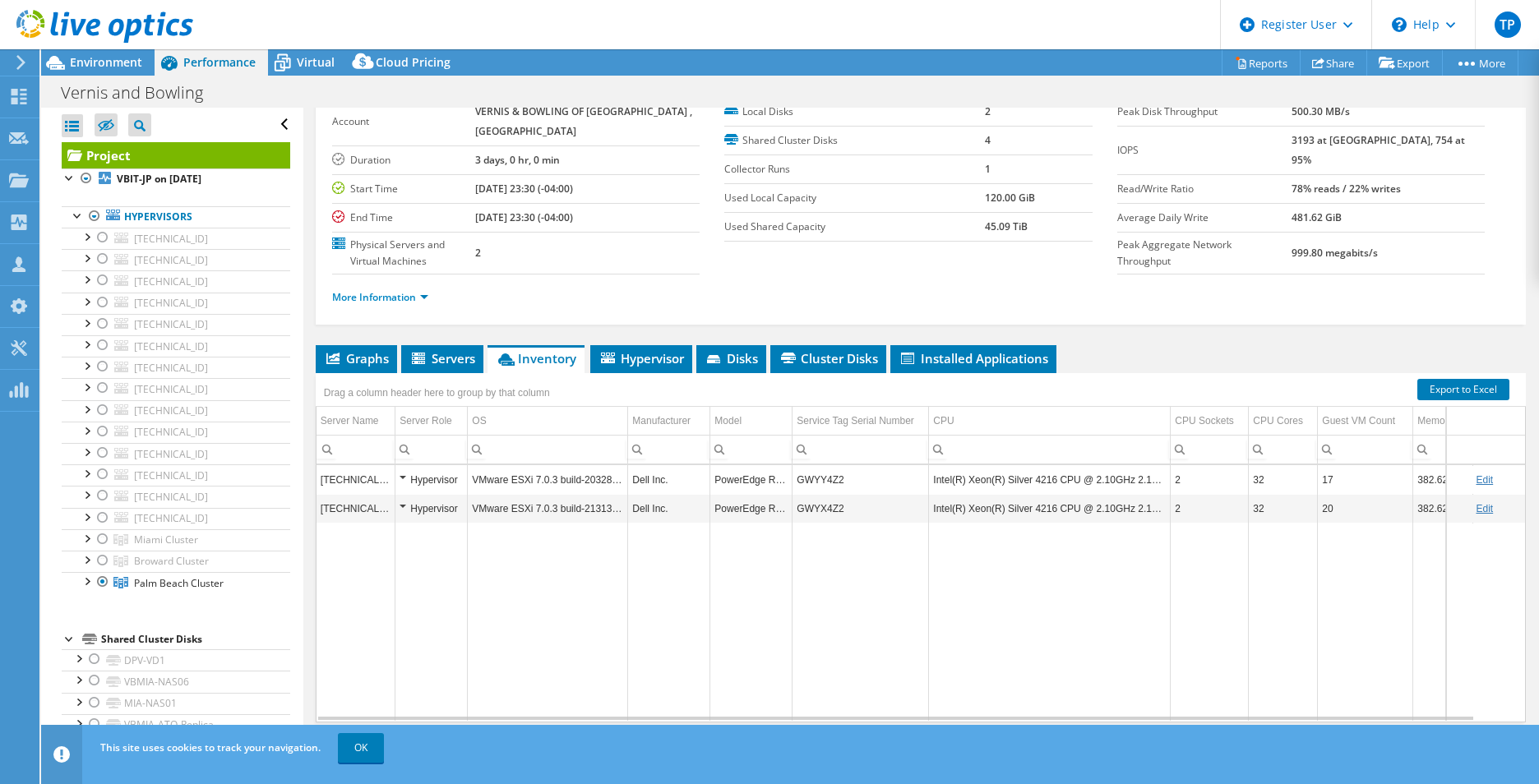
click at [23, 66] on icon at bounding box center [21, 62] width 13 height 15
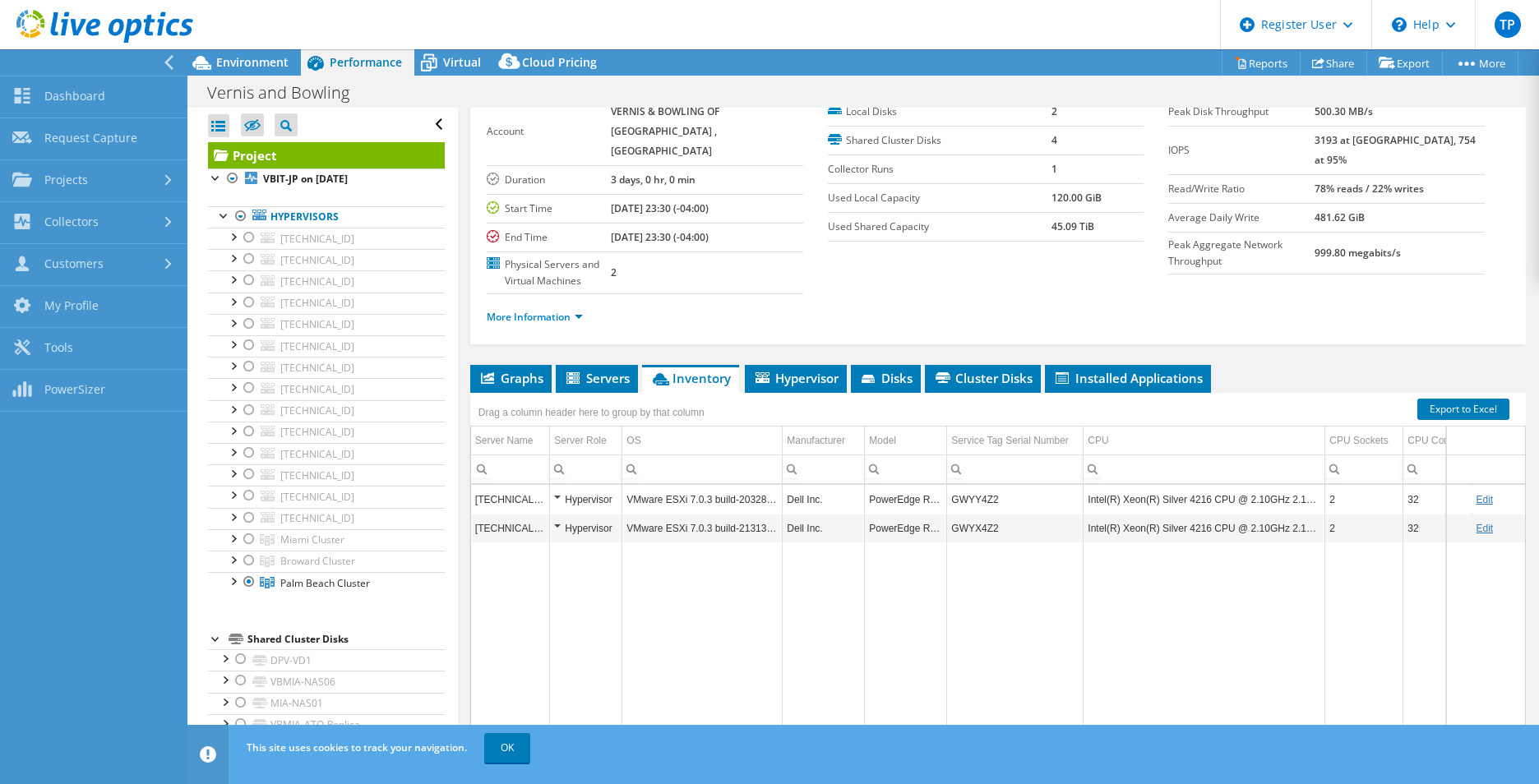
scroll to position [121, 0]
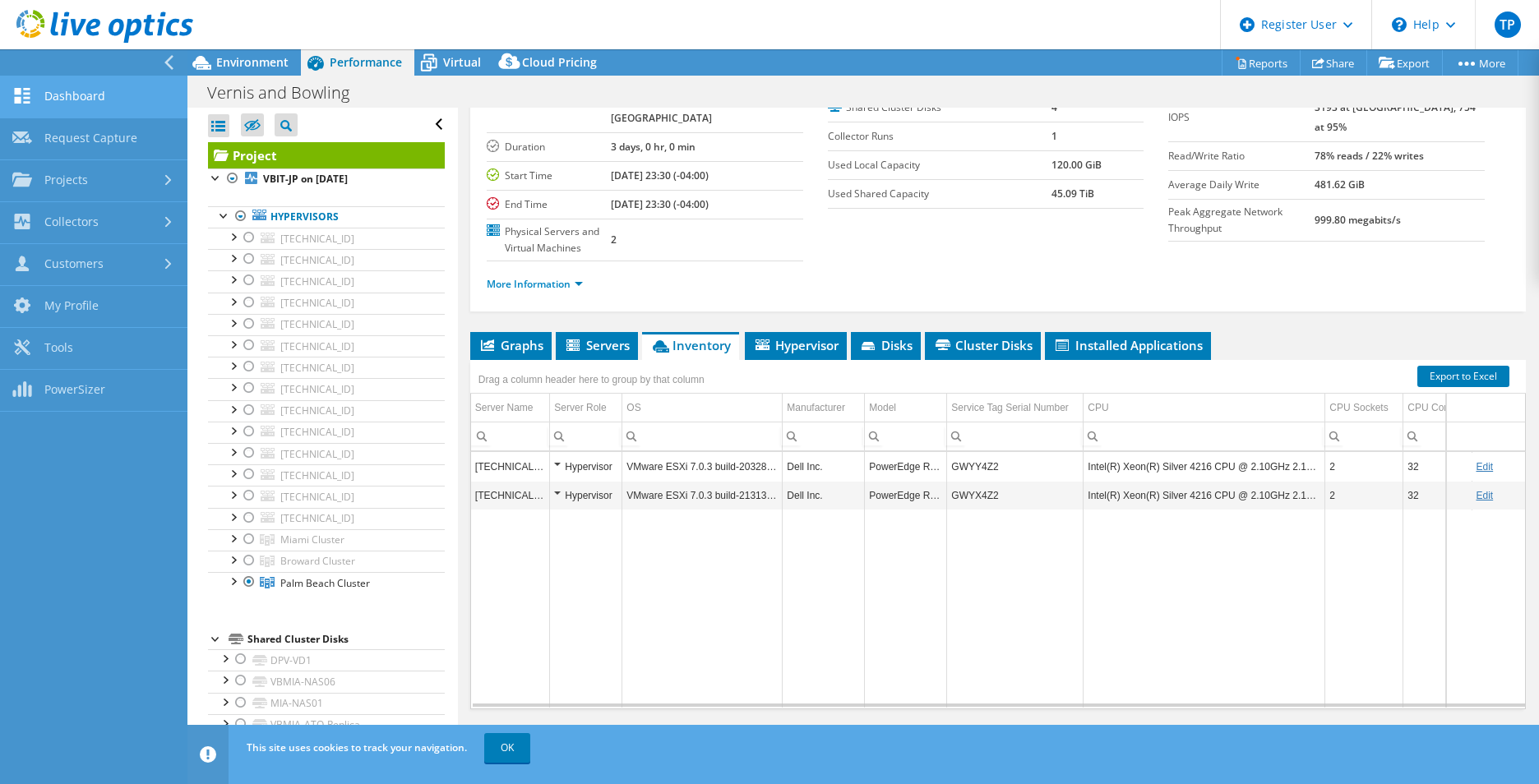
click at [67, 96] on link "Dashboard" at bounding box center [94, 98] width 187 height 42
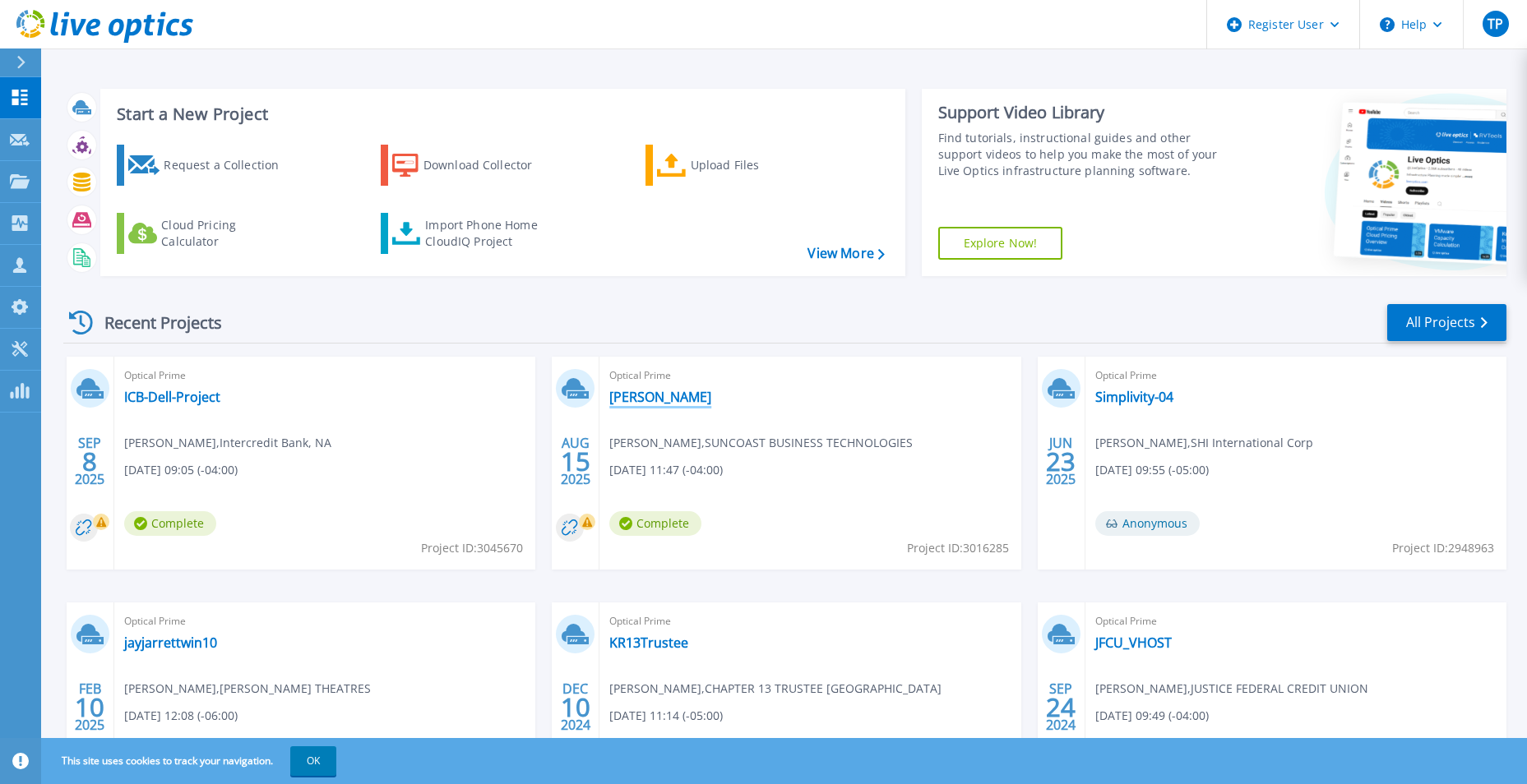
click at [635, 399] on link "[PERSON_NAME]" at bounding box center [660, 396] width 102 height 17
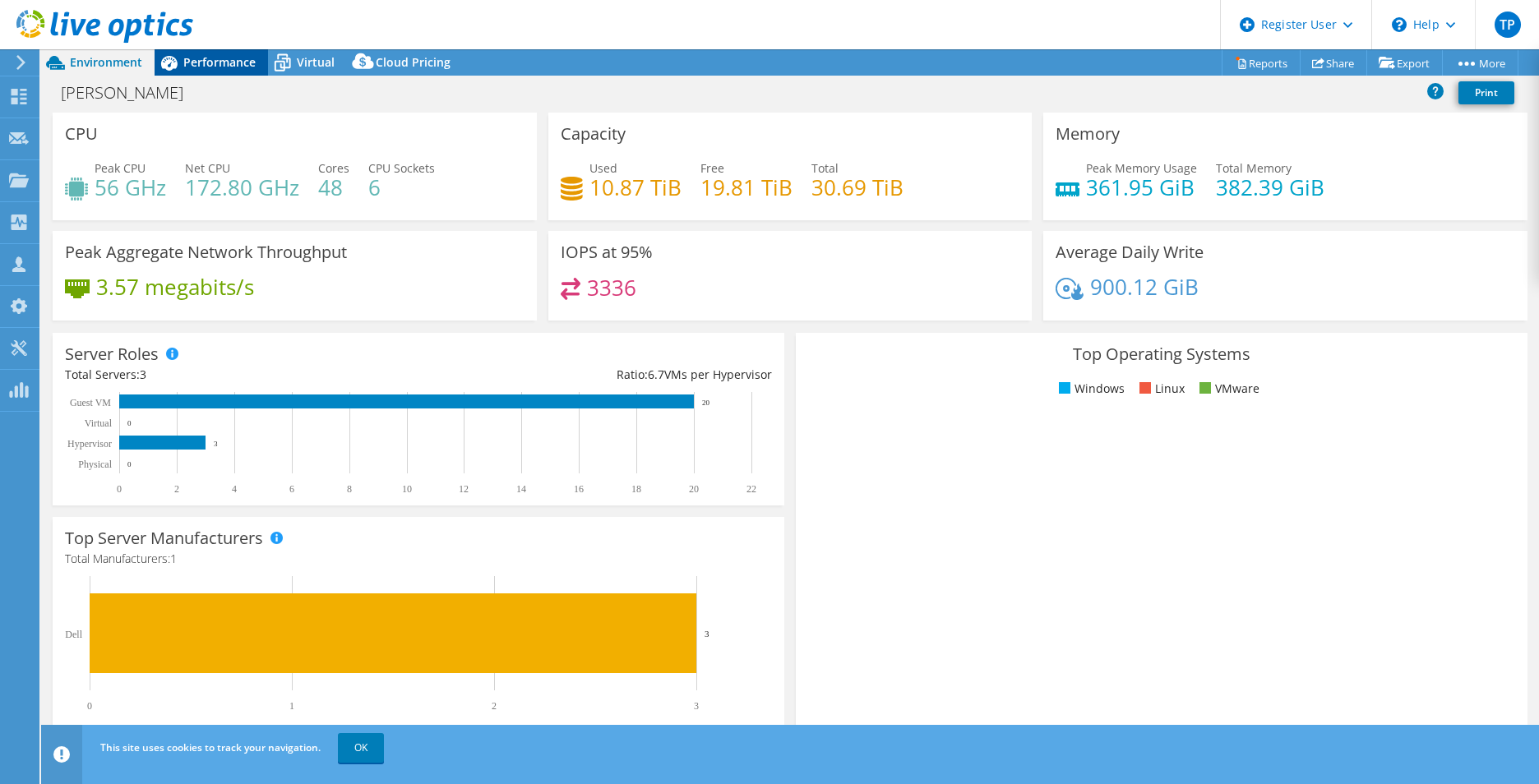
click at [196, 71] on div "Performance" at bounding box center [211, 62] width 113 height 27
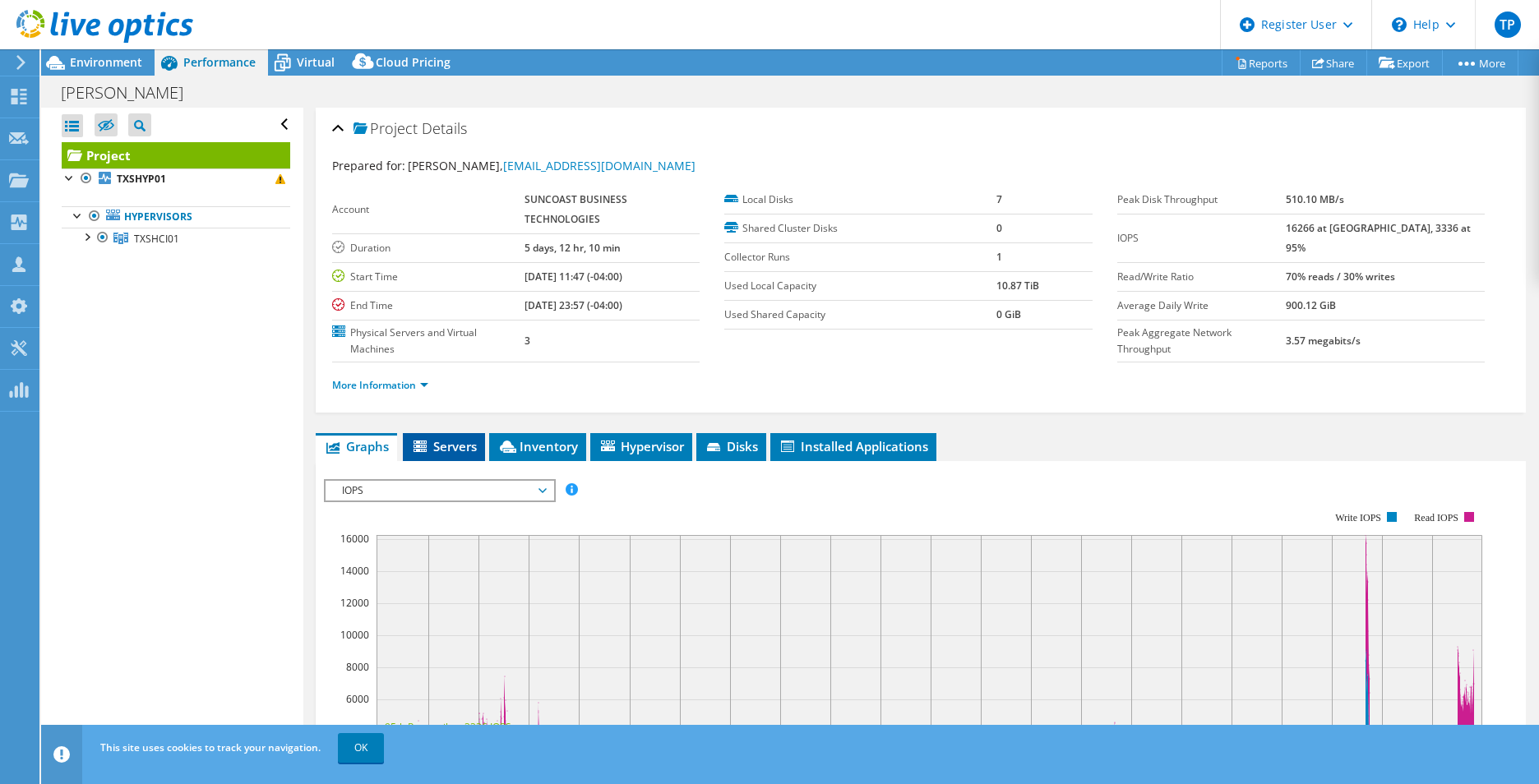
click at [450, 446] on span "Servers" at bounding box center [444, 446] width 66 height 17
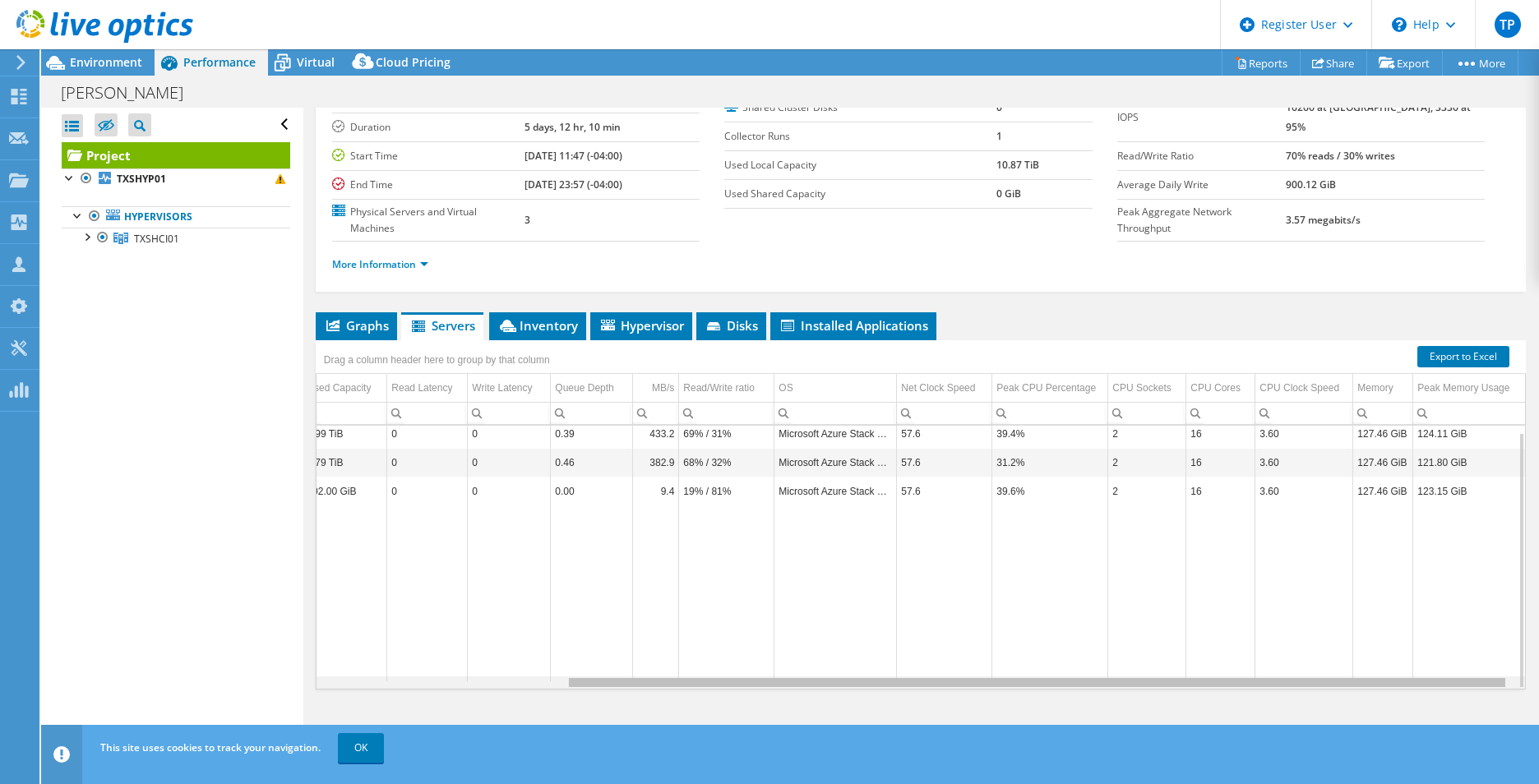
scroll to position [0, 327]
drag, startPoint x: 1053, startPoint y: 682, endPoint x: 1378, endPoint y: 670, distance: 325.2
click at [1378, 670] on body "TP Dell User [PERSON_NAME] [PERSON_NAME][EMAIL_ADDRESS][PERSON_NAME][DOMAIN_NAM…" at bounding box center [770, 392] width 1539 height 784
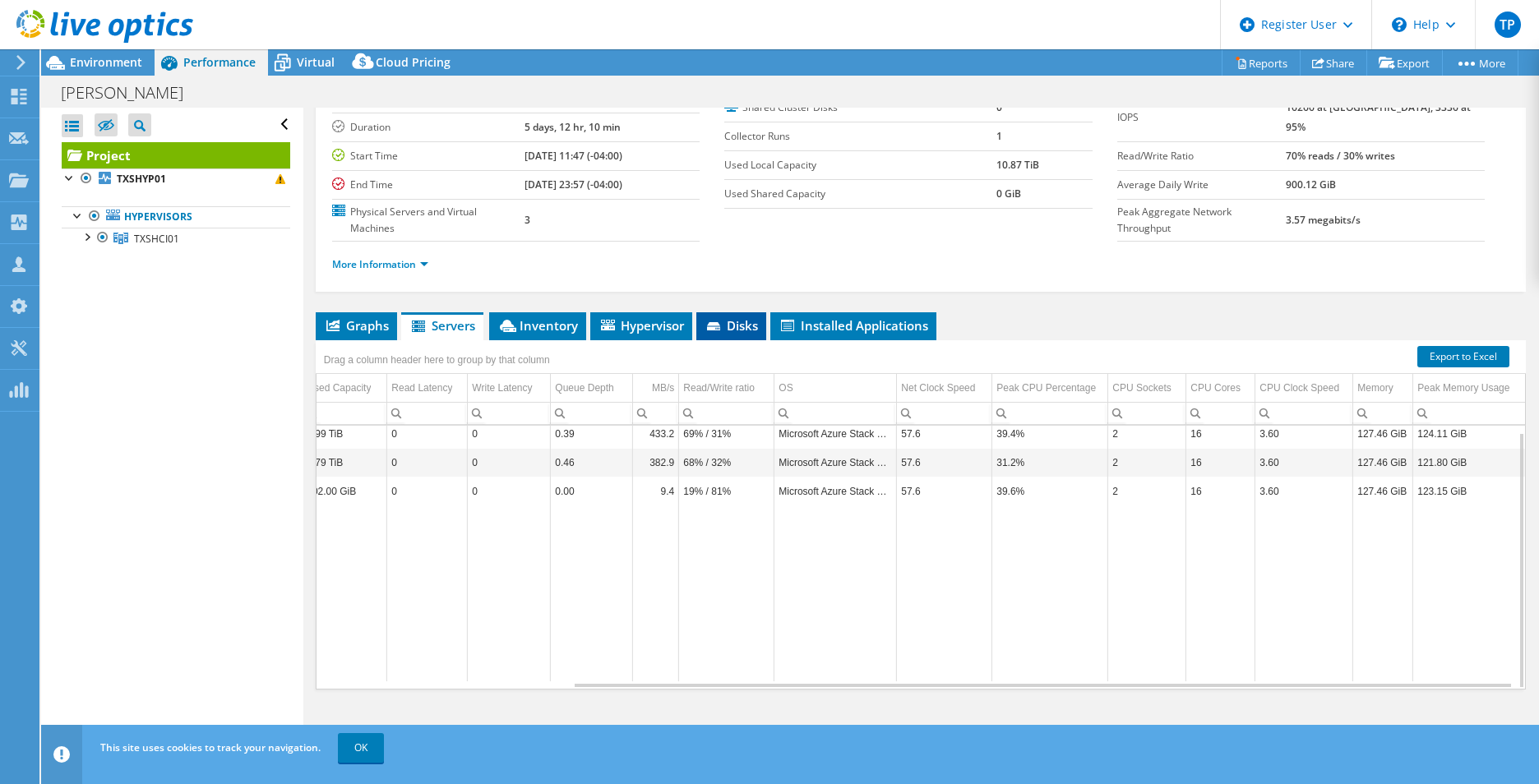
click at [712, 321] on span "Disks" at bounding box center [731, 325] width 53 height 17
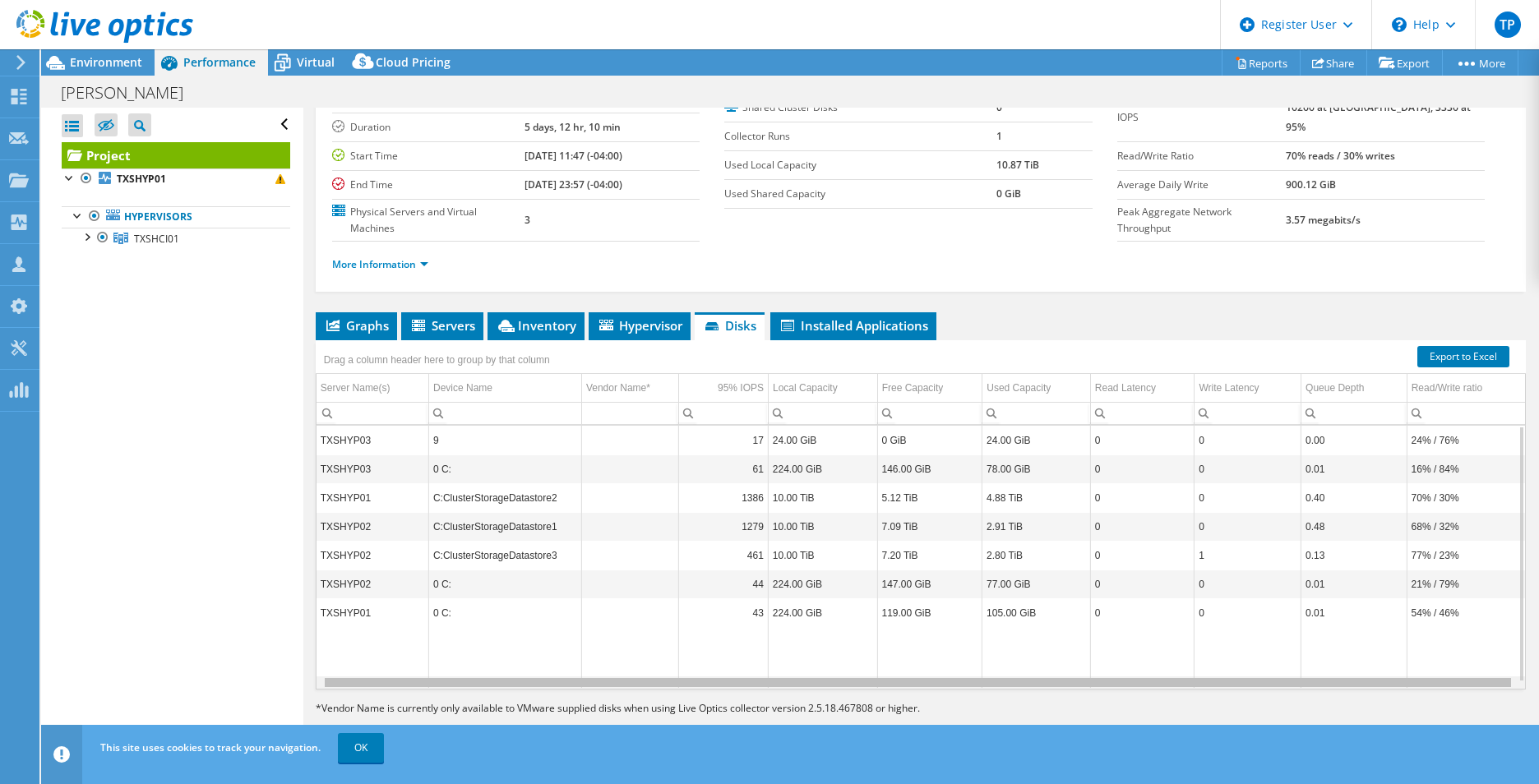
scroll to position [0, 7]
drag, startPoint x: 857, startPoint y: 686, endPoint x: 1090, endPoint y: 679, distance: 233.1
click at [1090, 679] on body "TP Dell User [PERSON_NAME] [PERSON_NAME][EMAIL_ADDRESS][PERSON_NAME][DOMAIN_NAM…" at bounding box center [770, 392] width 1539 height 784
